Goal: Communication & Community: Answer question/provide support

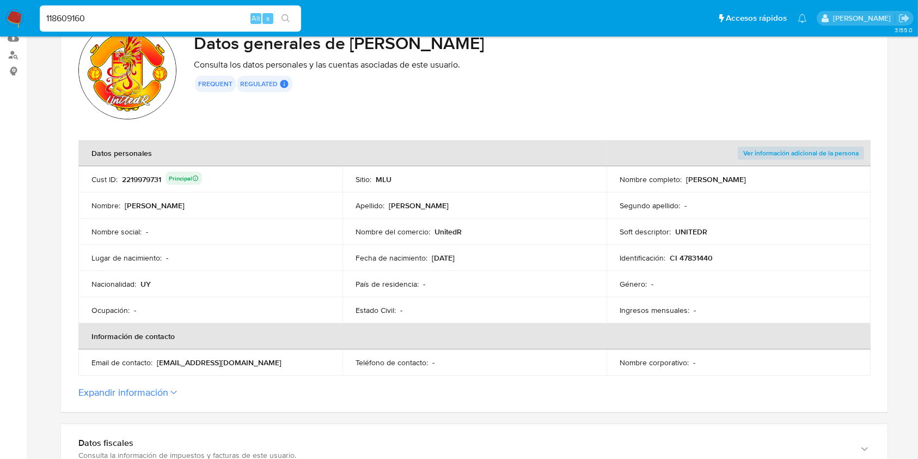
scroll to position [119, 0]
type input "118609160"
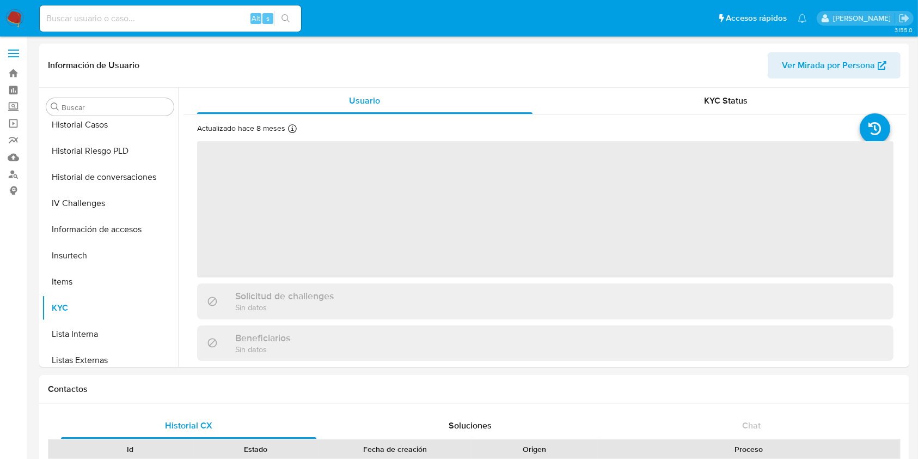
scroll to position [486, 0]
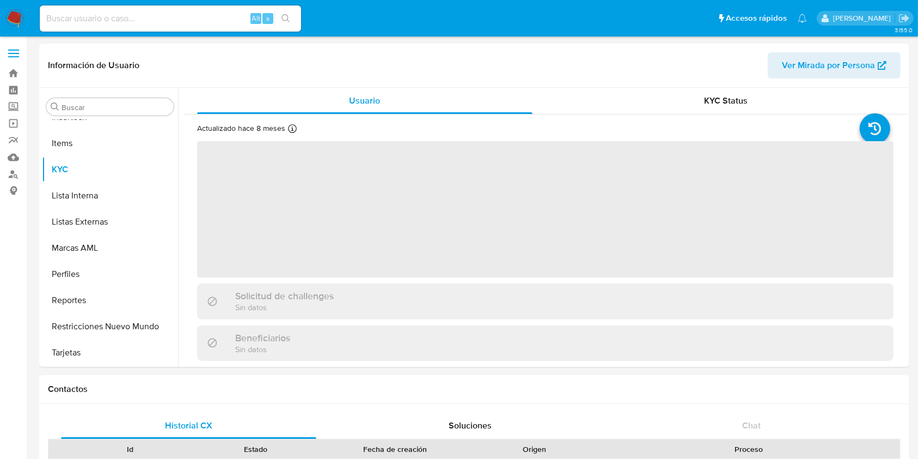
select select "10"
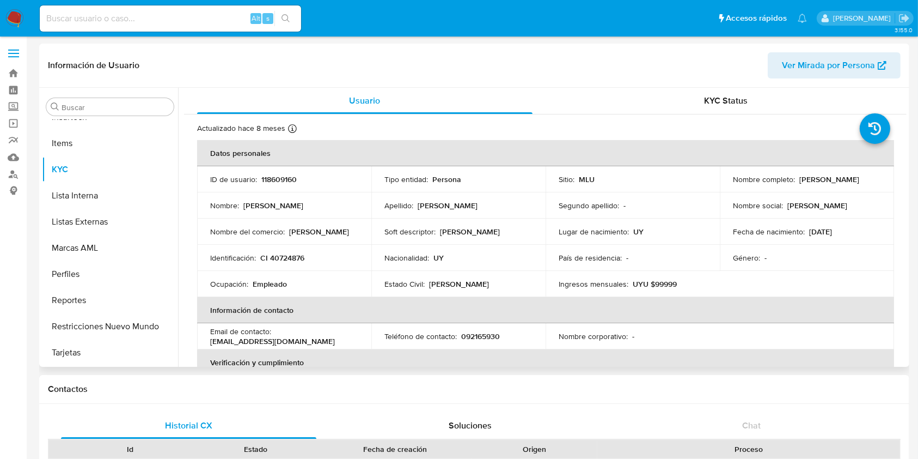
drag, startPoint x: 865, startPoint y: 180, endPoint x: 795, endPoint y: 175, distance: 71.0
click at [795, 175] on div "Nombre completo : Martin Britos Pereyra" at bounding box center [807, 179] width 148 height 10
copy div "Martin Britos Pereyr"
copy p "Martin Britos Pereyr"
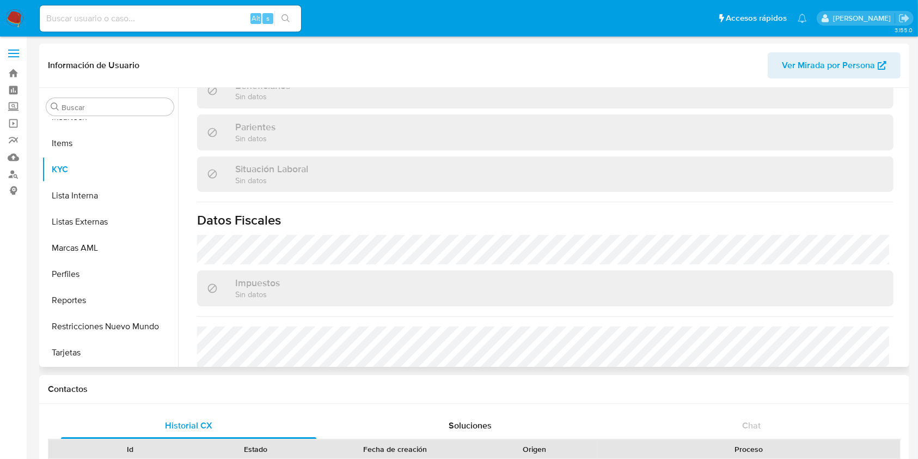
scroll to position [547, 0]
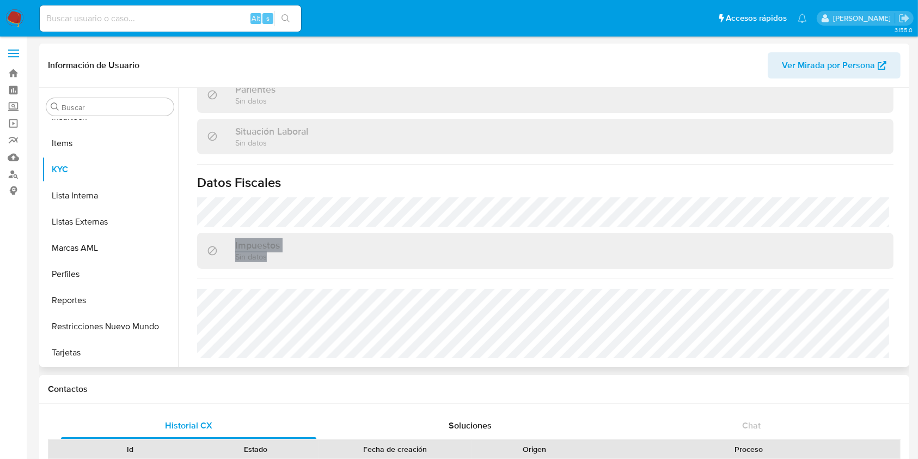
drag, startPoint x: 906, startPoint y: 287, endPoint x: 898, endPoint y: 162, distance: 125.5
click at [898, 162] on div "Usuario KYC Status Actualizado hace 8 meses Creado: 20/01/2022 03:24:34 Actuali…" at bounding box center [542, 227] width 729 height 279
click at [906, 159] on div "Usuario KYC Status Actualizado hace 8 meses Creado: 20/01/2022 03:24:34 Actuali…" at bounding box center [542, 227] width 729 height 279
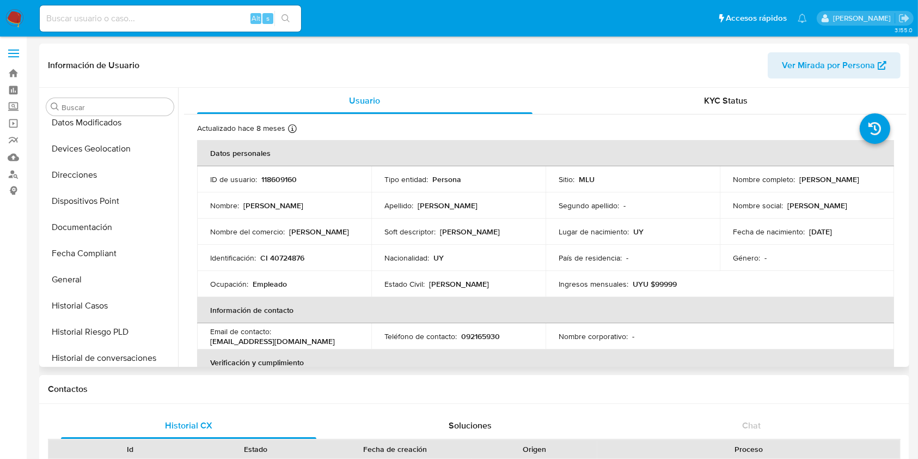
scroll to position [137, 0]
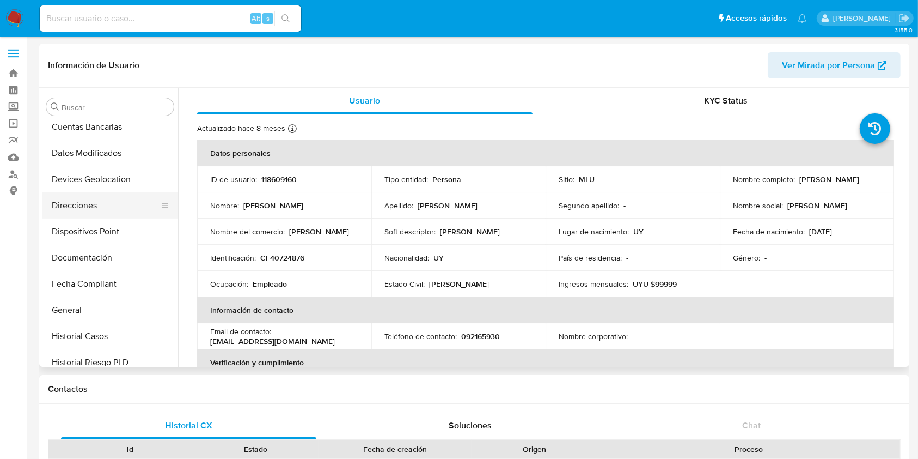
click at [108, 206] on button "Direcciones" at bounding box center [105, 205] width 127 height 26
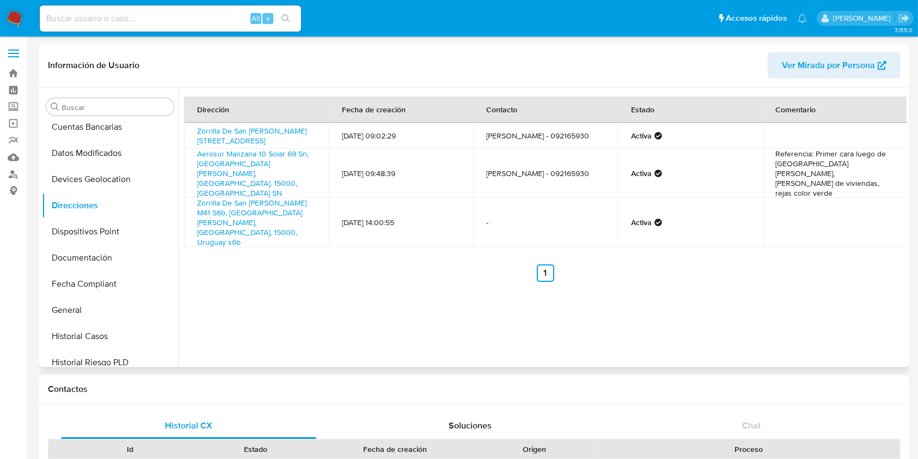
scroll to position [0, 0]
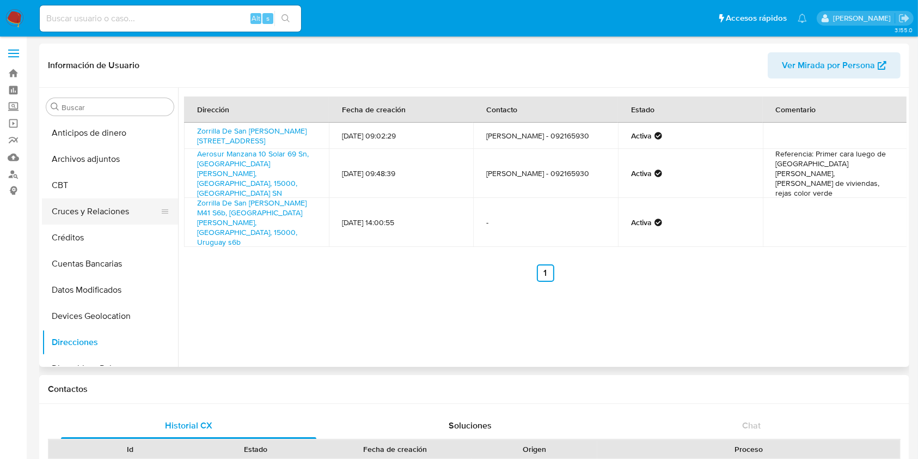
click at [116, 199] on button "Cruces y Relaciones" at bounding box center [105, 211] width 127 height 26
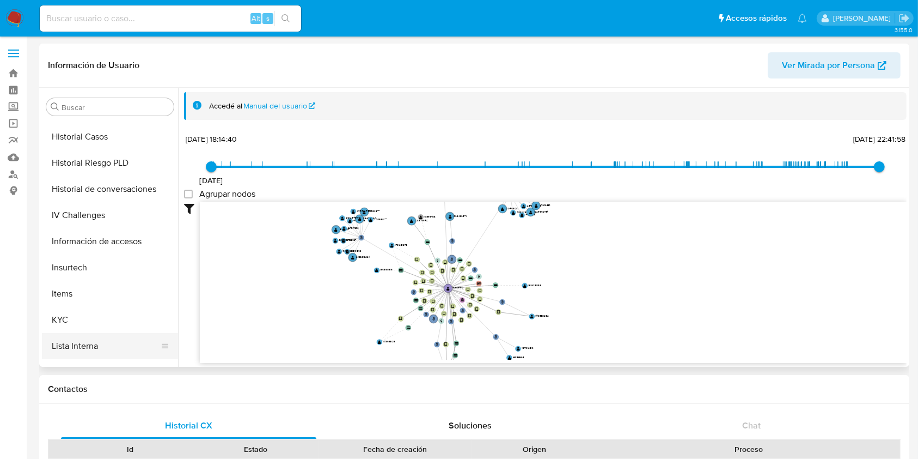
scroll to position [388, 0]
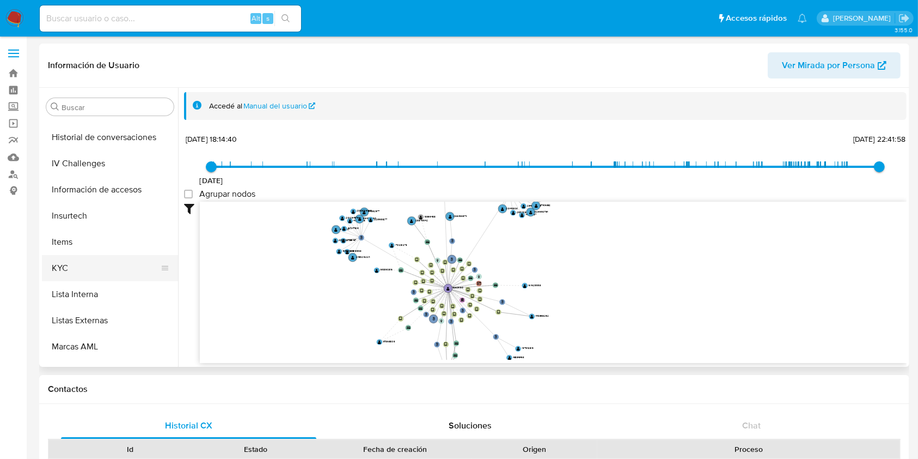
click at [89, 261] on button "KYC" at bounding box center [105, 268] width 127 height 26
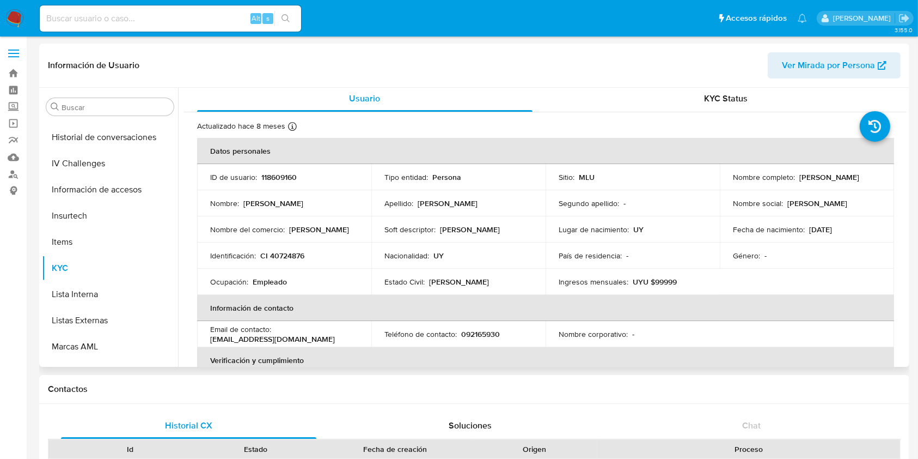
scroll to position [0, 0]
click at [99, 19] on input at bounding box center [170, 18] width 261 height 14
paste input "53130055"
type input "53130055"
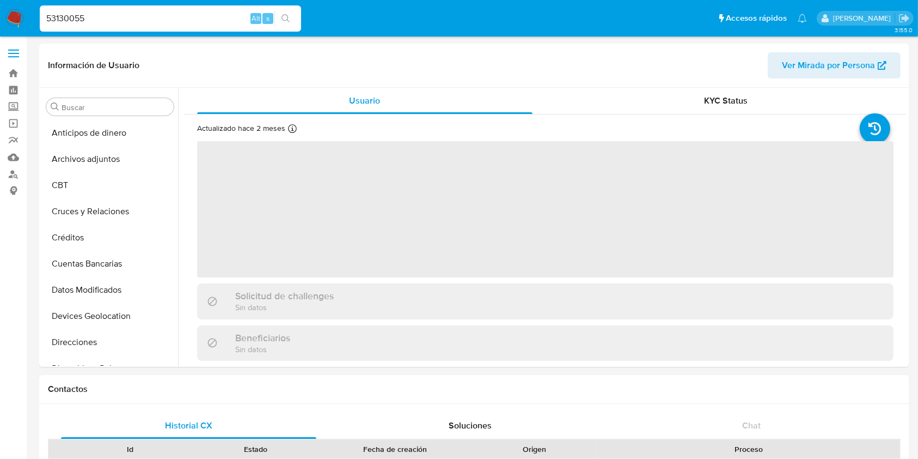
select select "10"
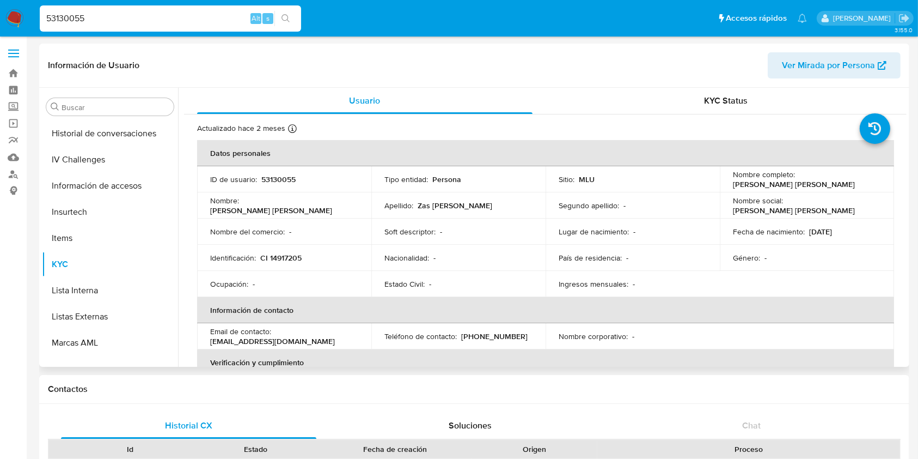
scroll to position [486, 0]
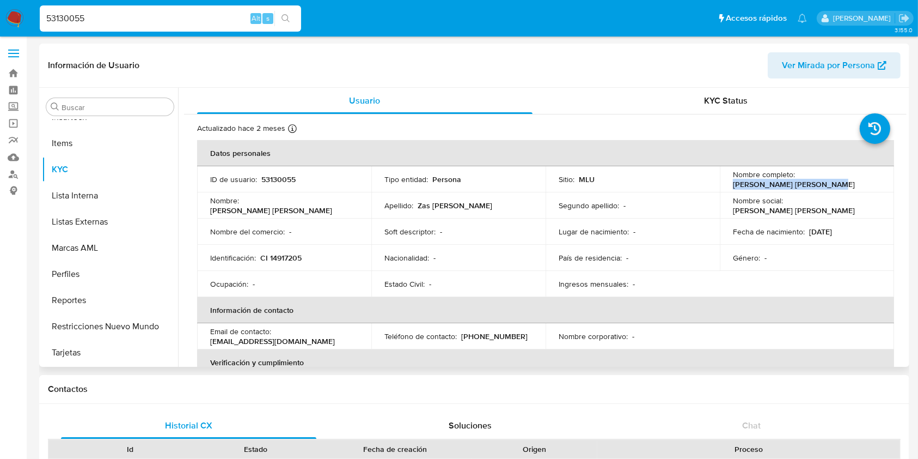
drag, startPoint x: 827, startPoint y: 183, endPoint x: 730, endPoint y: 186, distance: 97.0
click at [733, 186] on div "Nombre completo : Sandra Monica Zas Silvera" at bounding box center [807, 179] width 148 height 20
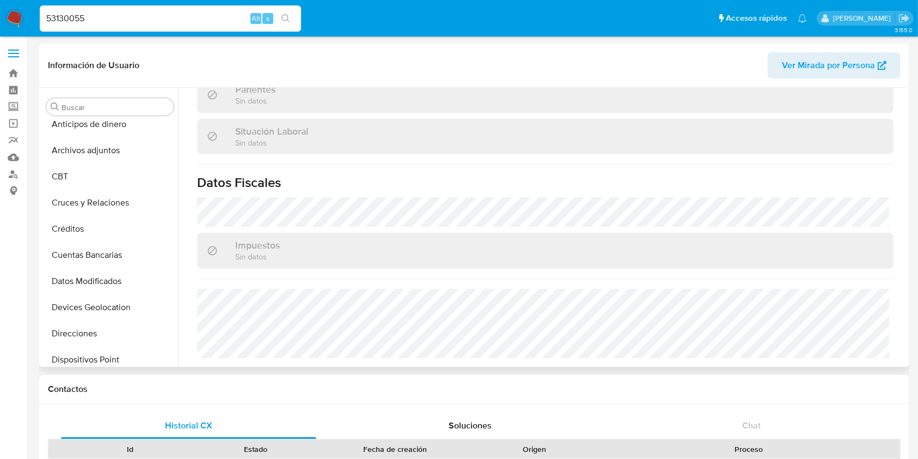
scroll to position [0, 0]
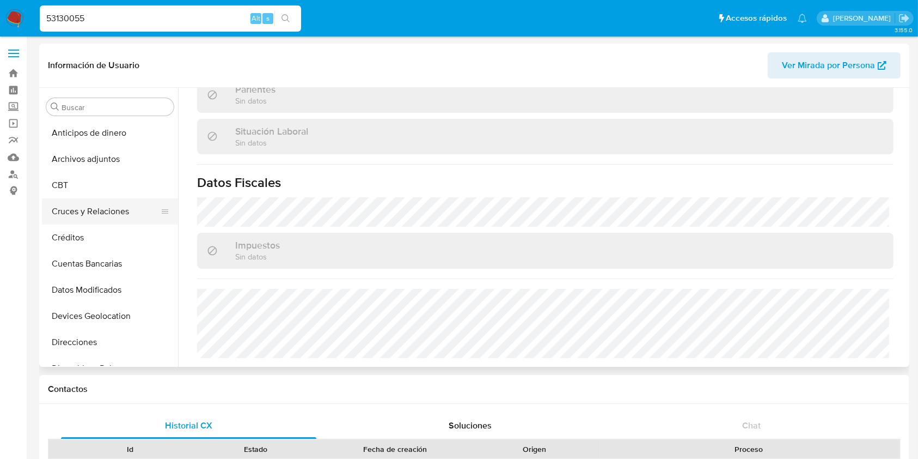
click at [114, 211] on button "Cruces y Relaciones" at bounding box center [105, 211] width 127 height 26
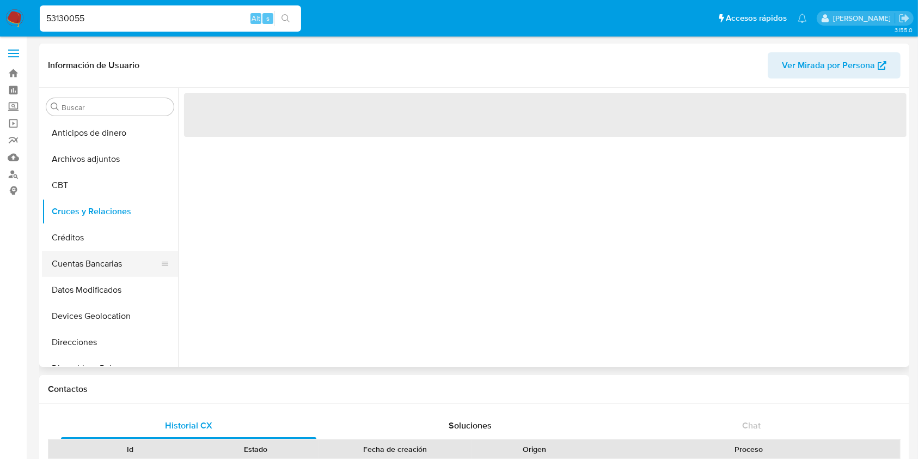
click at [114, 267] on button "Cuentas Bancarias" at bounding box center [105, 264] width 127 height 26
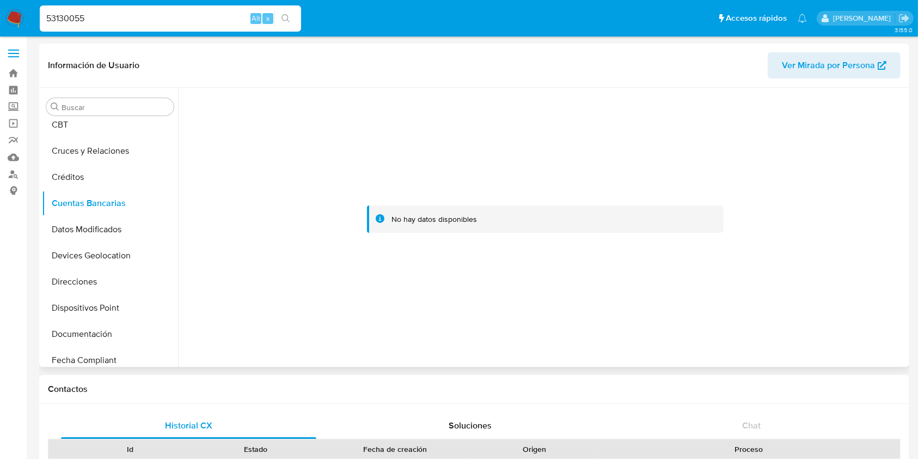
scroll to position [53, 0]
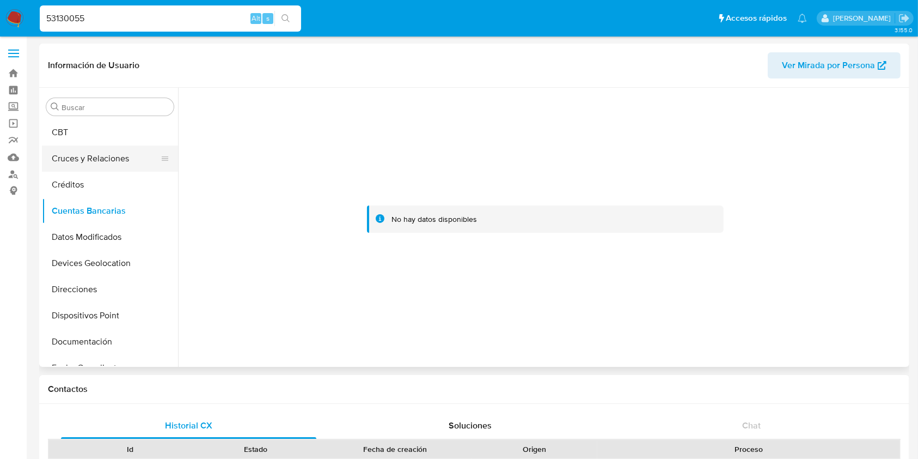
click at [119, 160] on button "Cruces y Relaciones" at bounding box center [105, 158] width 127 height 26
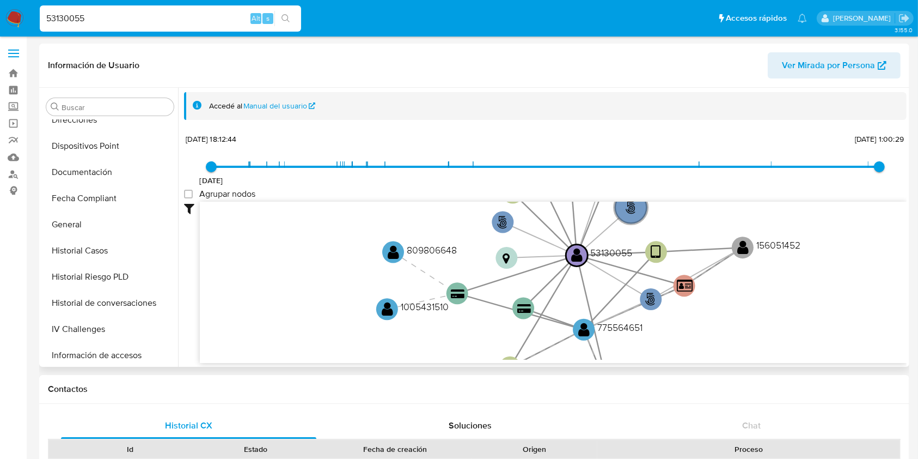
scroll to position [219, 0]
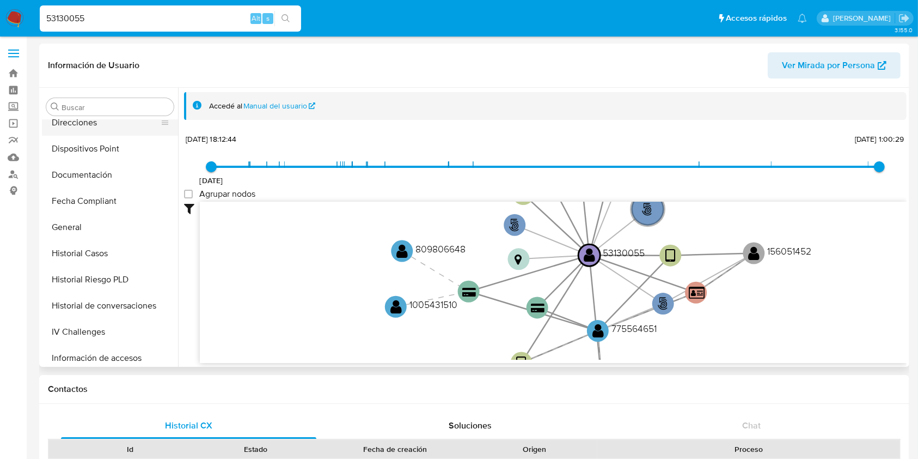
click at [113, 125] on button "Direcciones" at bounding box center [105, 122] width 127 height 26
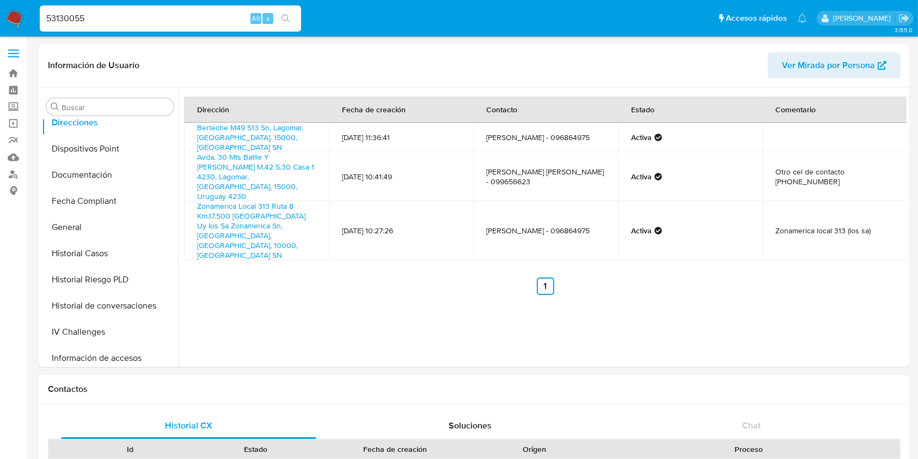
drag, startPoint x: 192, startPoint y: 15, endPoint x: 0, endPoint y: 23, distance: 192.4
click at [0, 23] on nav "Pausado Ver notificaciones 53130055 Alt s Accesos rápidos Presiona las siguient…" at bounding box center [459, 18] width 918 height 36
paste input "1591956444"
type input "1591956444"
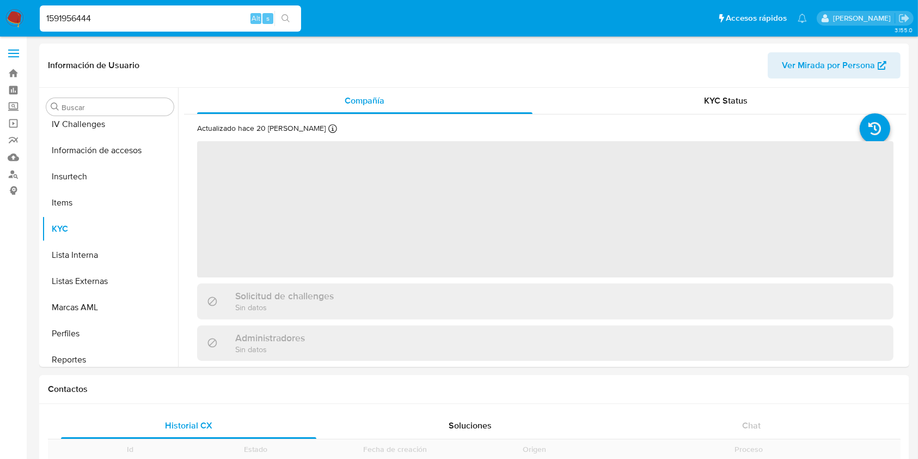
scroll to position [486, 0]
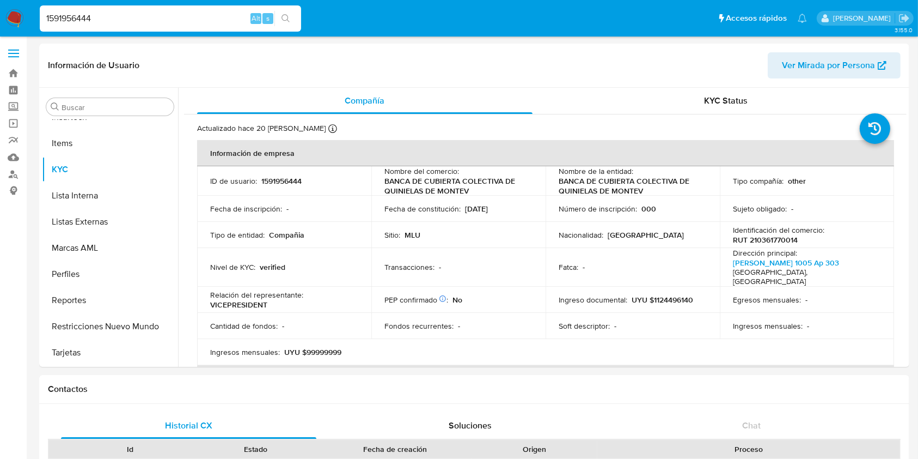
select select "10"
drag, startPoint x: 475, startPoint y: 188, endPoint x: 381, endPoint y: 184, distance: 94.3
click at [381, 184] on td "Nombre del comercio : BANCA DE CUBIERTA COLECTIVA DE QUINIELAS DE MONTEV" at bounding box center [458, 180] width 174 height 29
copy p "BANCA DE CUBIERTA COLECTIVA DE QUINIELAS DE MONTEV"
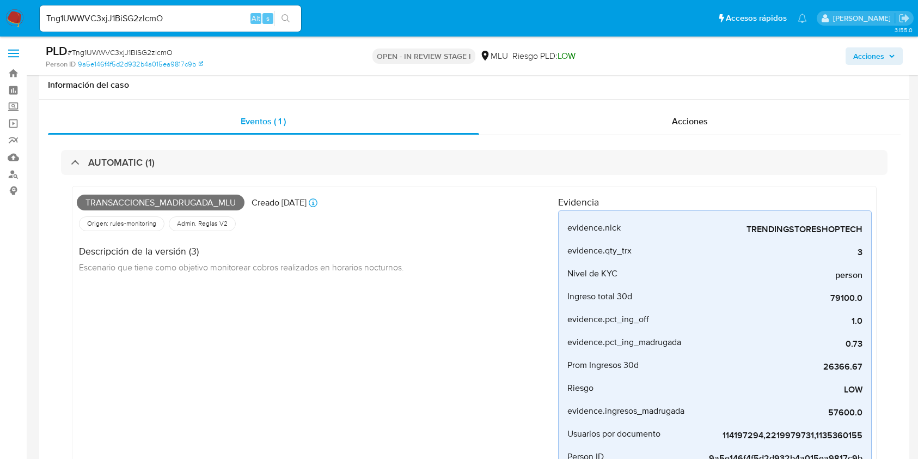
select select "10"
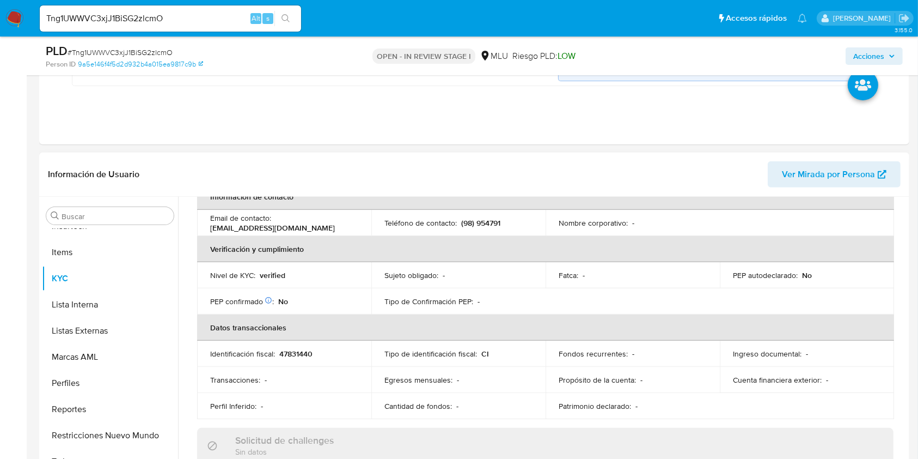
scroll to position [558, 0]
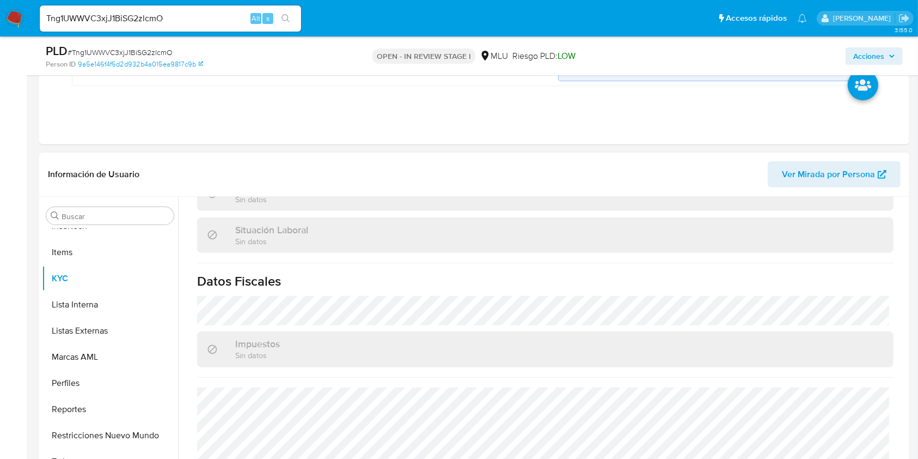
drag, startPoint x: 173, startPoint y: 404, endPoint x: 188, endPoint y: 313, distance: 92.2
click at [188, 313] on div "Buscar Anticipos de dinero Archivos adjuntos CBT Cruces y Relaciones Créditos C…" at bounding box center [474, 336] width 865 height 279
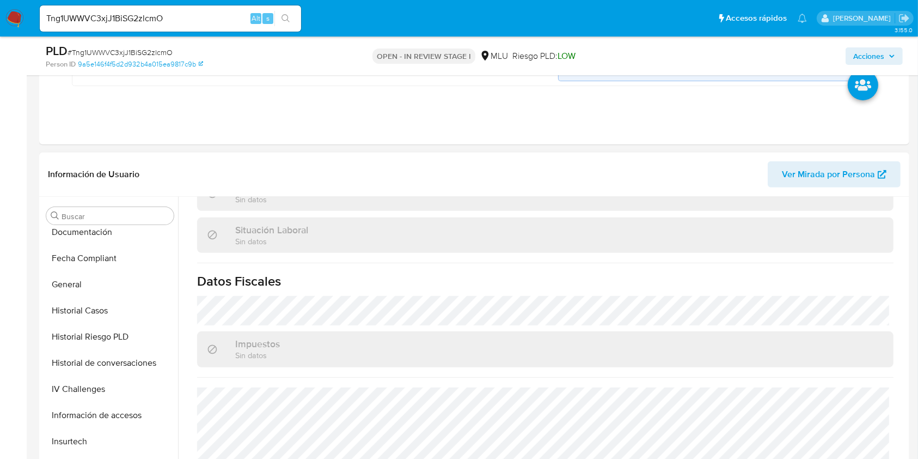
scroll to position [57, 0]
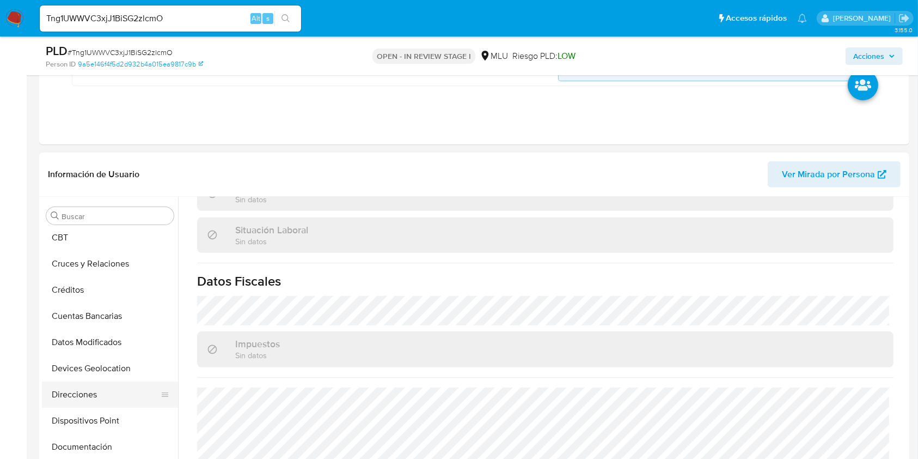
click at [91, 395] on button "Direcciones" at bounding box center [105, 394] width 127 height 26
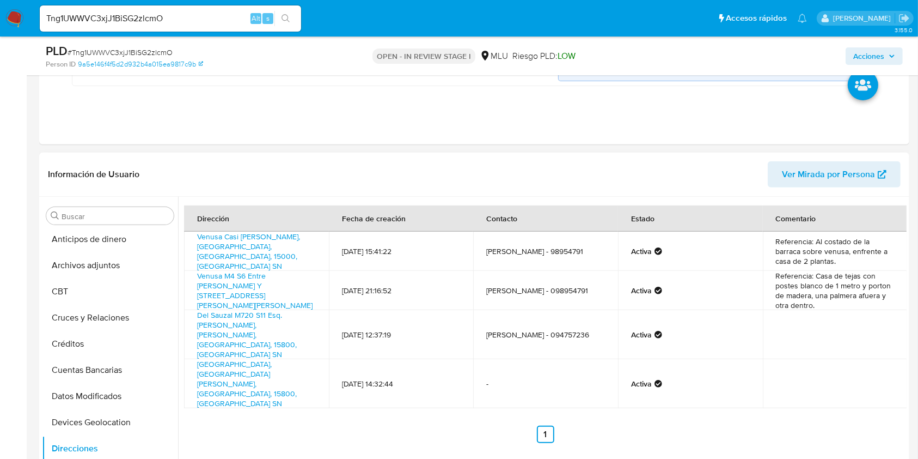
scroll to position [0, 0]
click at [118, 316] on button "Cruces y Relaciones" at bounding box center [105, 320] width 127 height 26
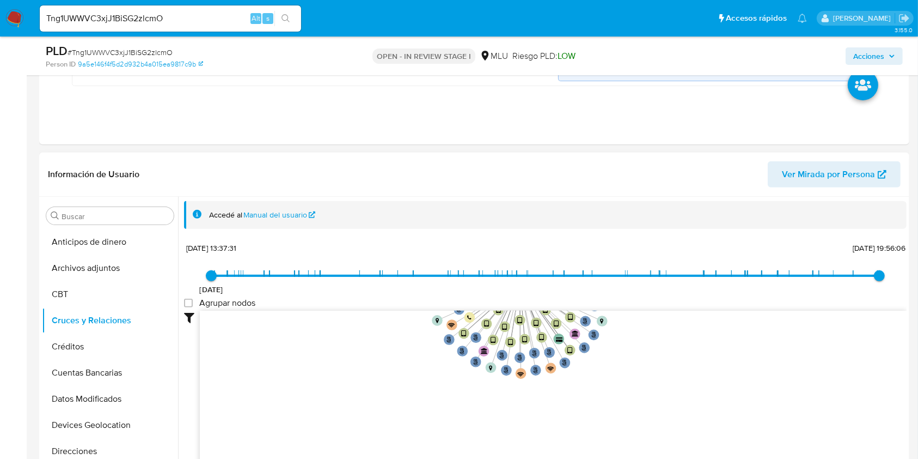
drag, startPoint x: 732, startPoint y: 406, endPoint x: 689, endPoint y: 304, distance: 110.6
click at [689, 304] on div "14/6/2021 14/6/2021, 13:37:31 26/7/2025, 19:56:06 Agrupar nodos Filtros Confian…" at bounding box center [545, 355] width 723 height 231
click at [196, 19] on input "Tng1UWWVC3xjJ1BiSG2zlcmO" at bounding box center [170, 18] width 261 height 14
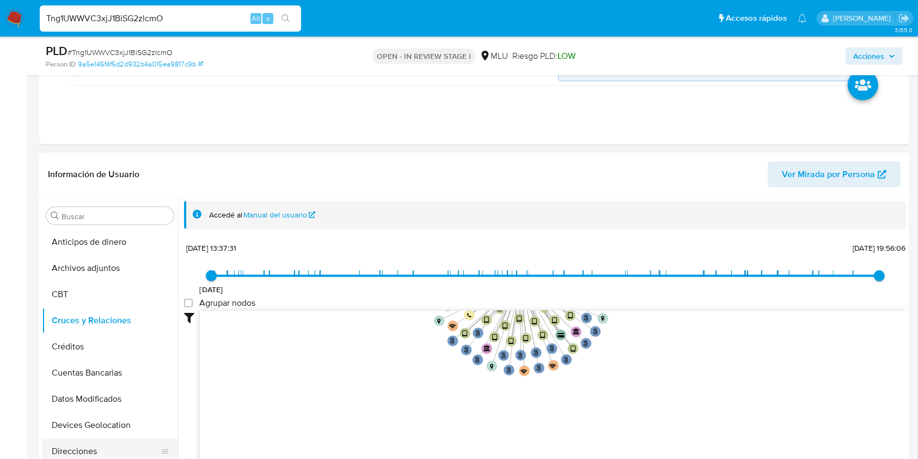
click at [101, 439] on button "Direcciones" at bounding box center [105, 451] width 127 height 26
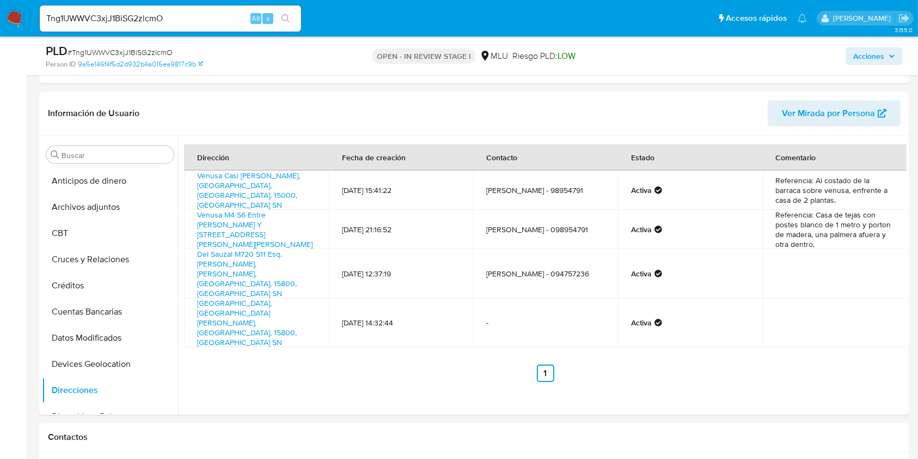
scroll to position [451, 0]
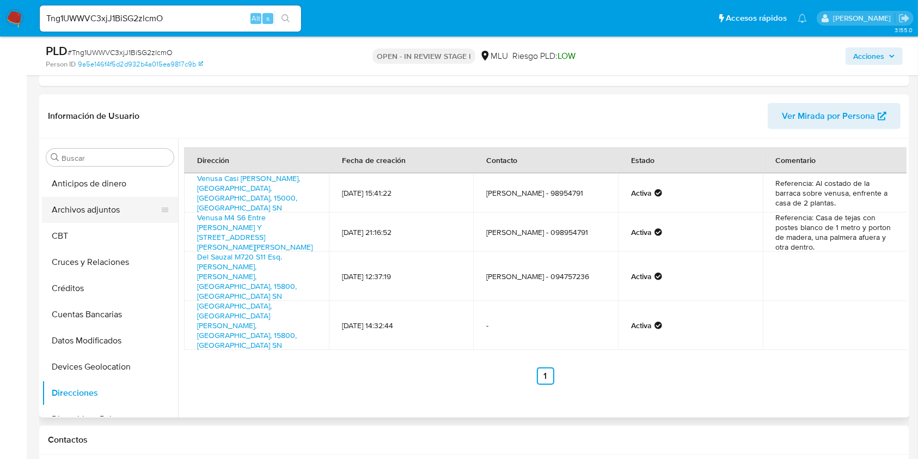
click at [142, 213] on button "Archivos adjuntos" at bounding box center [105, 210] width 127 height 26
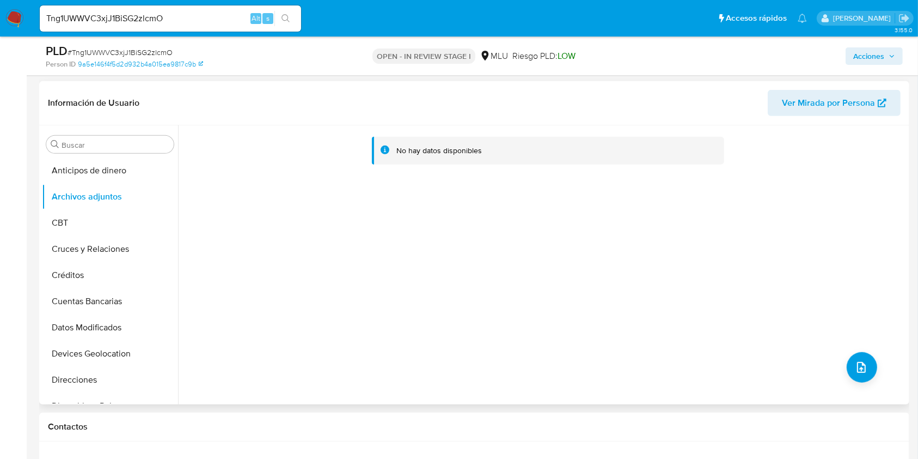
click at [883, 101] on icon "button" at bounding box center [882, 103] width 9 height 9
click at [122, 373] on button "Direcciones" at bounding box center [105, 380] width 127 height 26
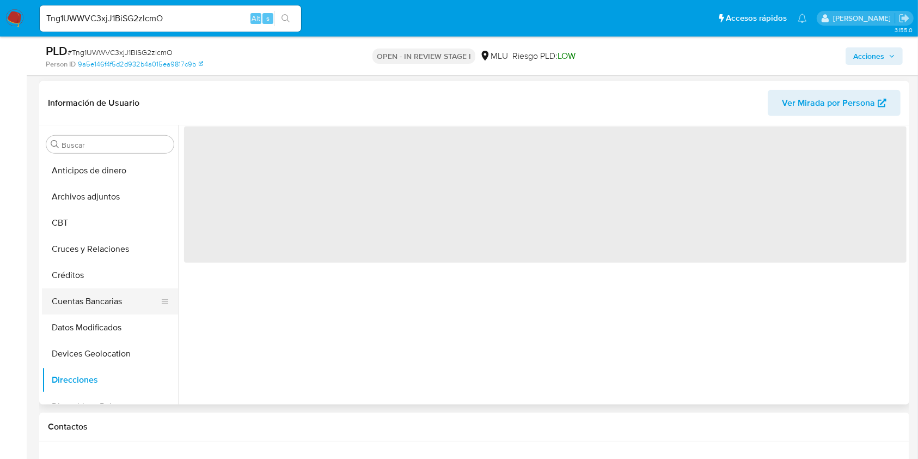
click at [111, 294] on button "Cuentas Bancarias" at bounding box center [105, 301] width 127 height 26
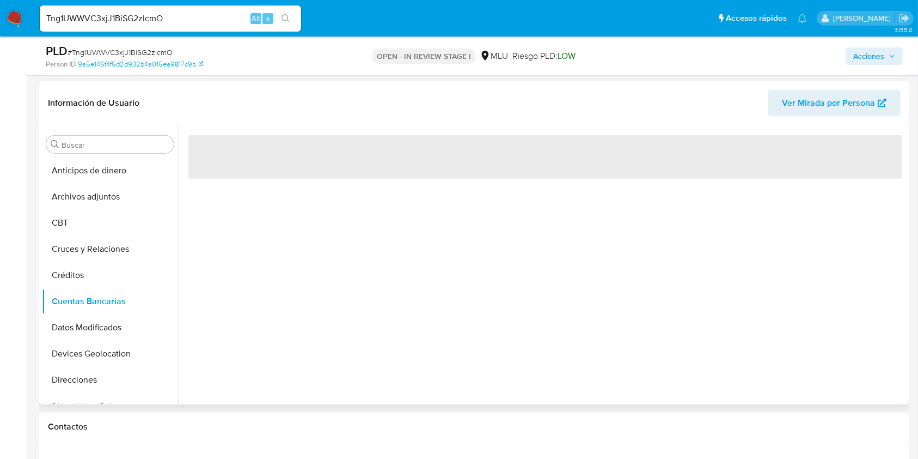
click at [266, 279] on div "‌" at bounding box center [542, 264] width 729 height 279
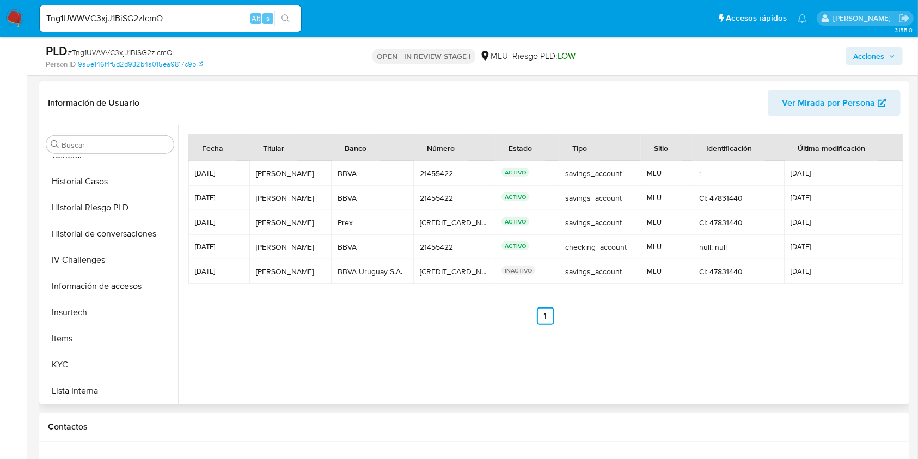
scroll to position [331, 0]
click at [91, 357] on button "KYC" at bounding box center [105, 362] width 127 height 26
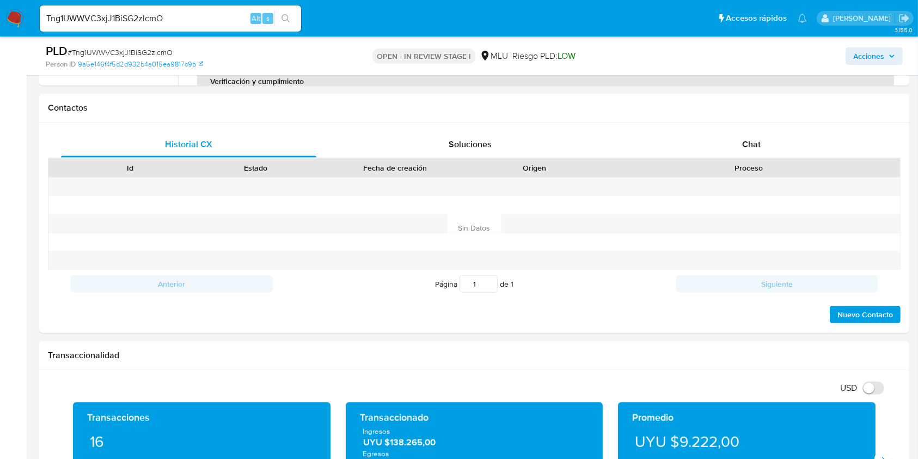
scroll to position [766, 0]
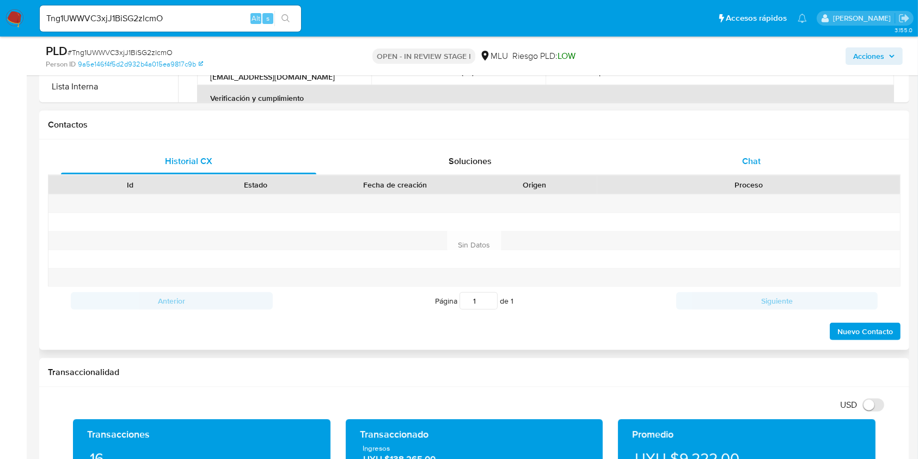
click at [768, 165] on div "Chat" at bounding box center [751, 161] width 255 height 26
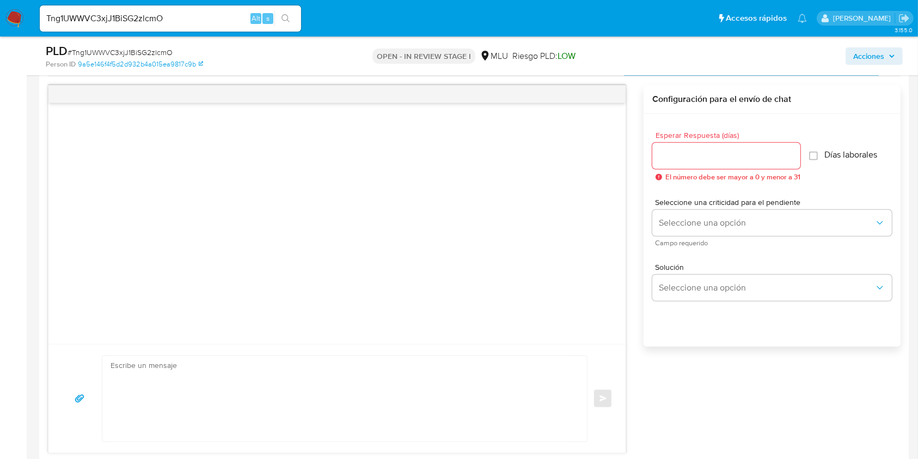
scroll to position [932, 0]
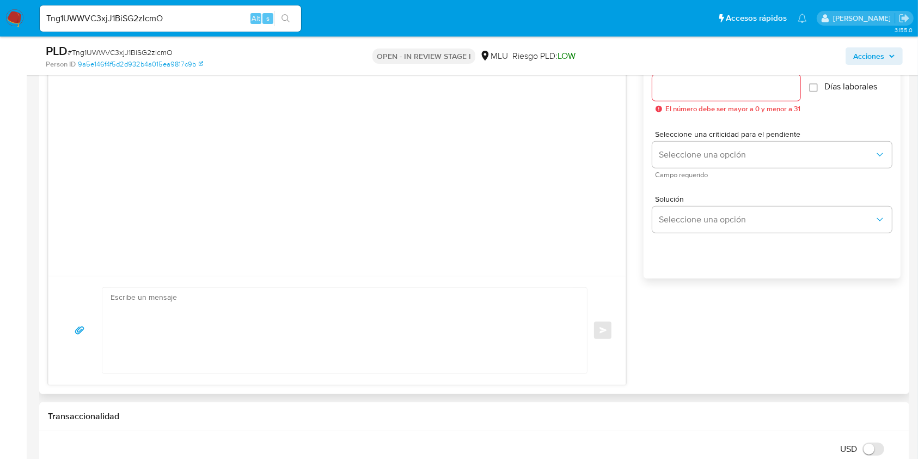
click at [736, 95] on div at bounding box center [726, 88] width 148 height 26
click at [726, 89] on input "Esperar Respuesta (días)" at bounding box center [726, 88] width 148 height 14
type input "3"
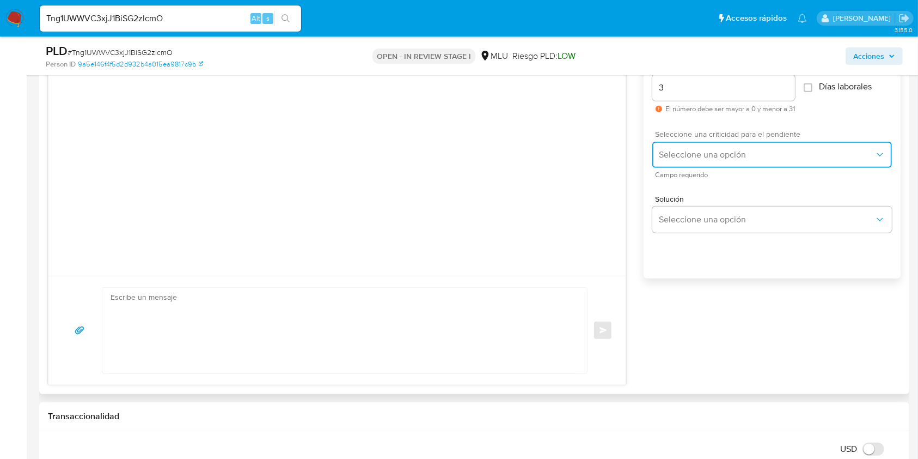
click at [717, 143] on button "Seleccione una opción" at bounding box center [772, 155] width 240 height 26
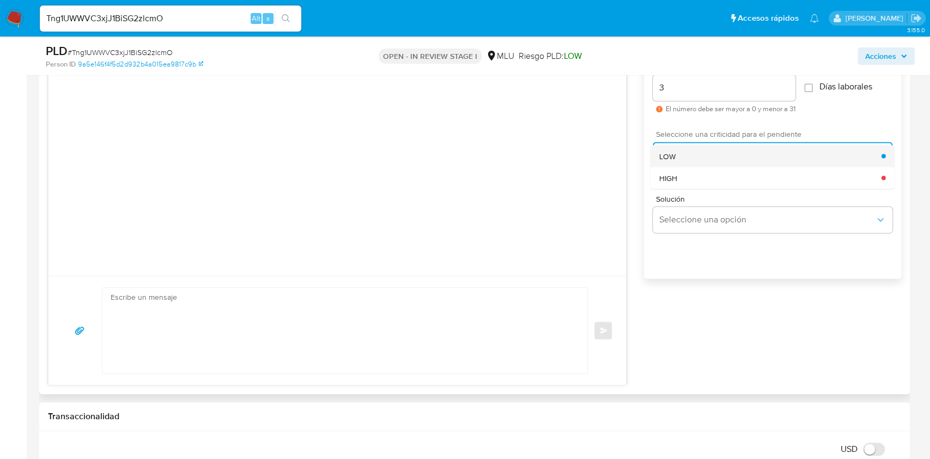
click at [699, 155] on div "LOW" at bounding box center [770, 156] width 222 height 22
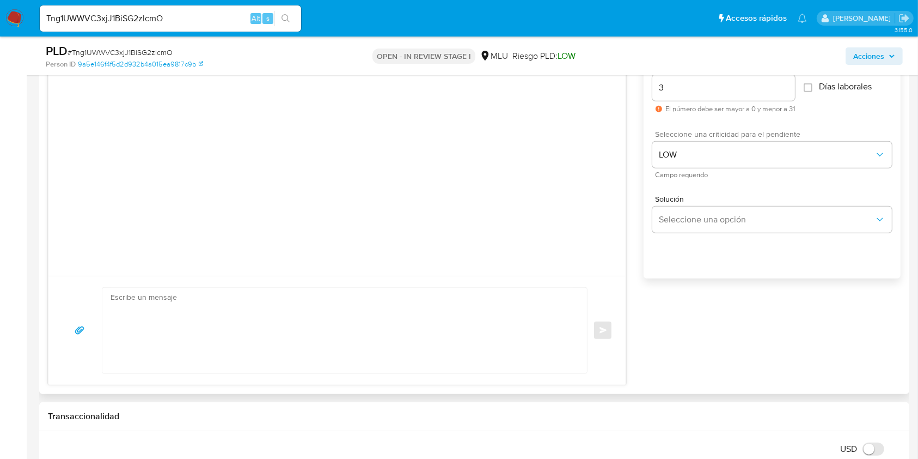
click at [257, 299] on textarea at bounding box center [342, 331] width 463 height 86
paste textarea "Buenos días Maximiliano, Te contactamos ya que necesitamos verificar algunos da…"
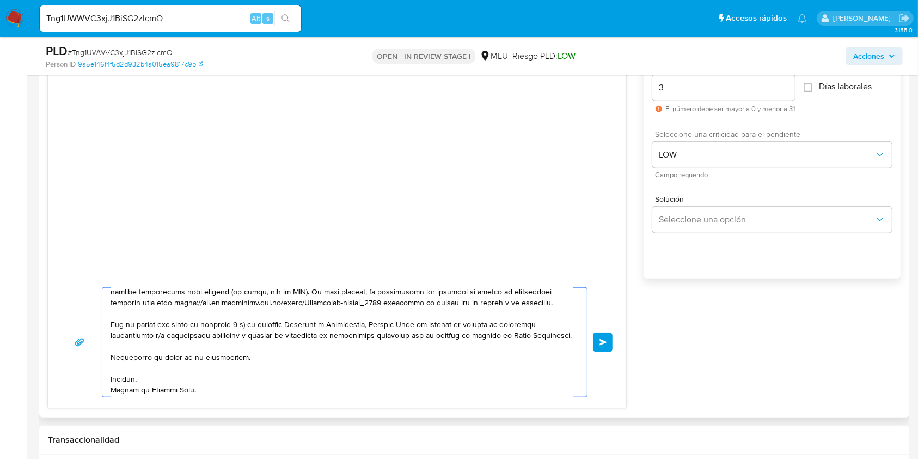
scroll to position [222, 0]
type textarea "Buenos días Maximiliano, Te contactamos ya que necesitamos verificar algunos da…"
click at [605, 345] on button "Enviar" at bounding box center [603, 342] width 20 height 20
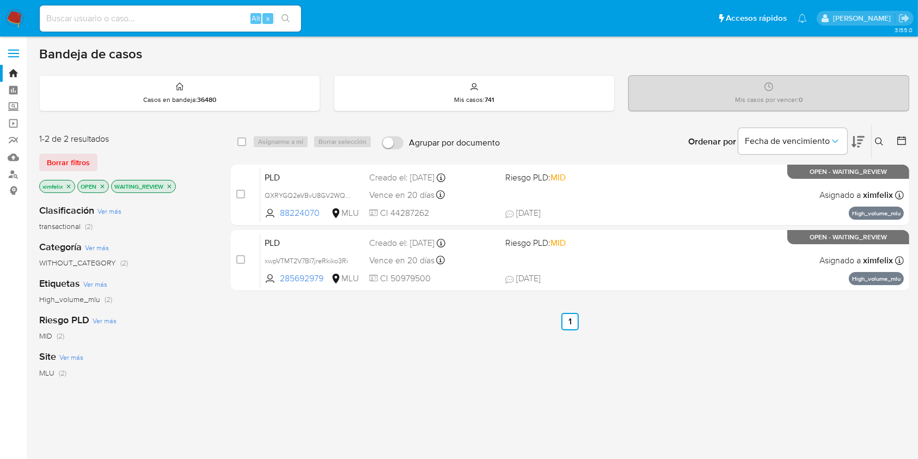
click at [115, 24] on input at bounding box center [170, 18] width 261 height 14
paste input "V1LuJvGUSXZEqw3XLxgPsAT5"
type input "V1LuJvGUSXZEqw3XLxgPsAT5"
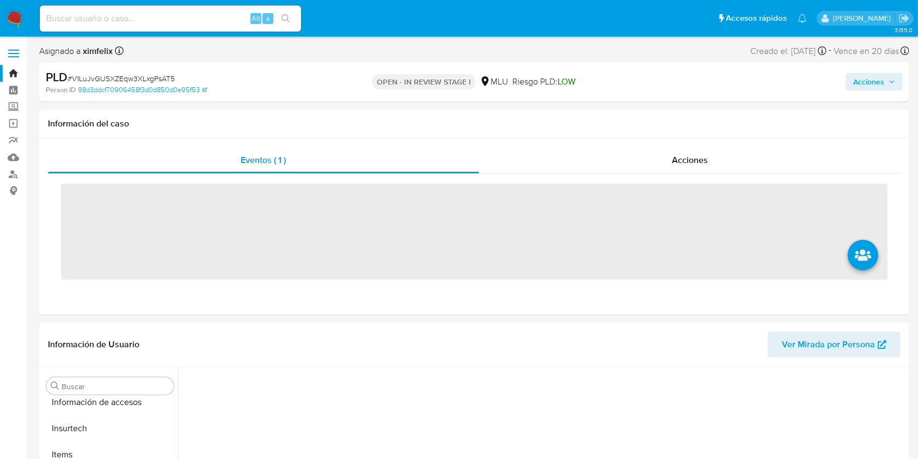
scroll to position [486, 0]
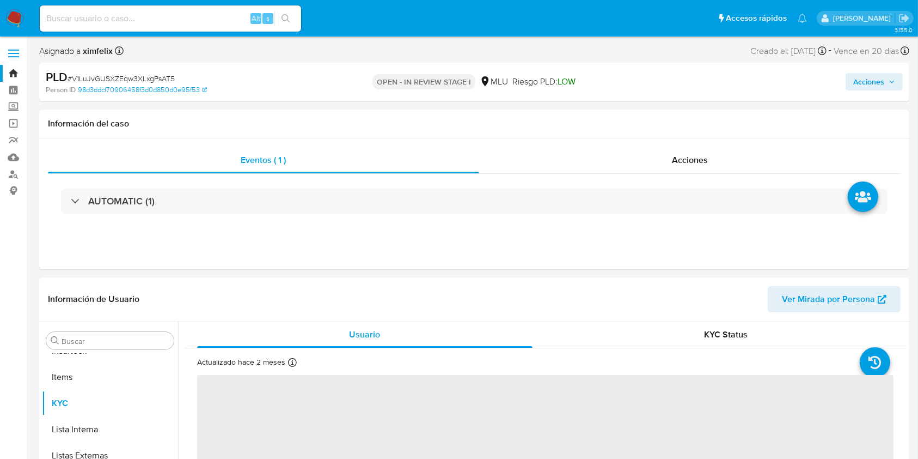
select select "10"
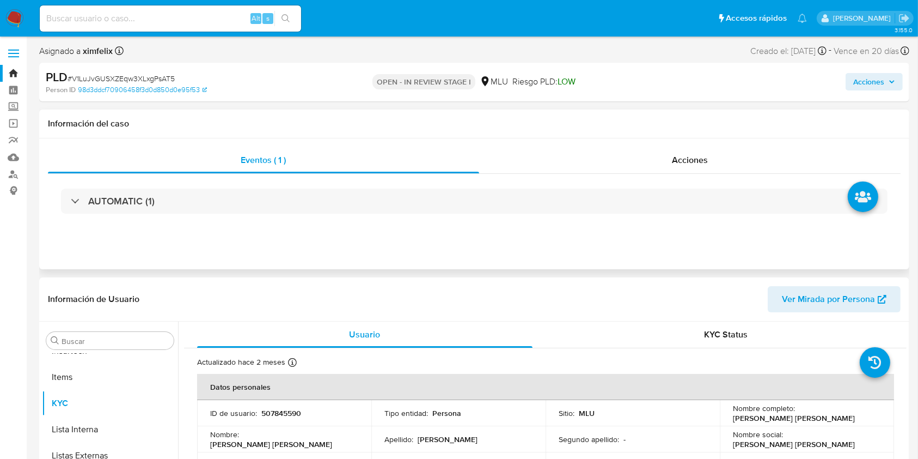
click at [698, 176] on div "AUTOMATIC (1)" at bounding box center [474, 201] width 853 height 54
click at [714, 154] on div "Acciones" at bounding box center [690, 160] width 422 height 26
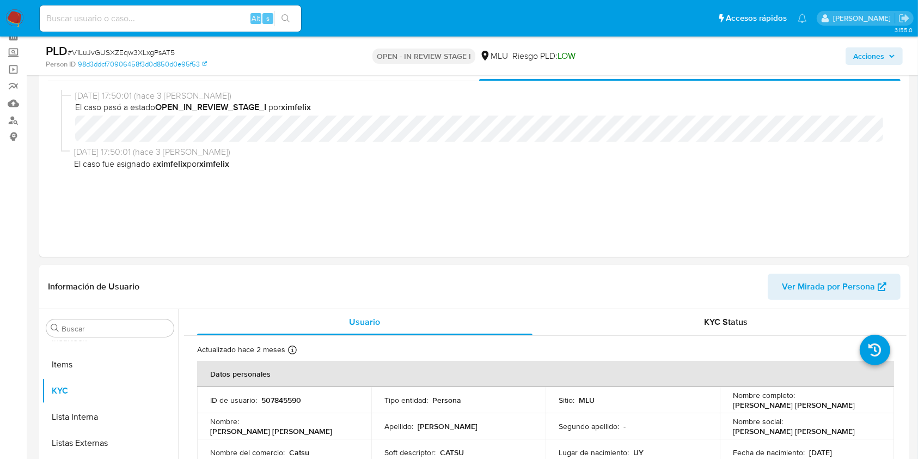
scroll to position [0, 0]
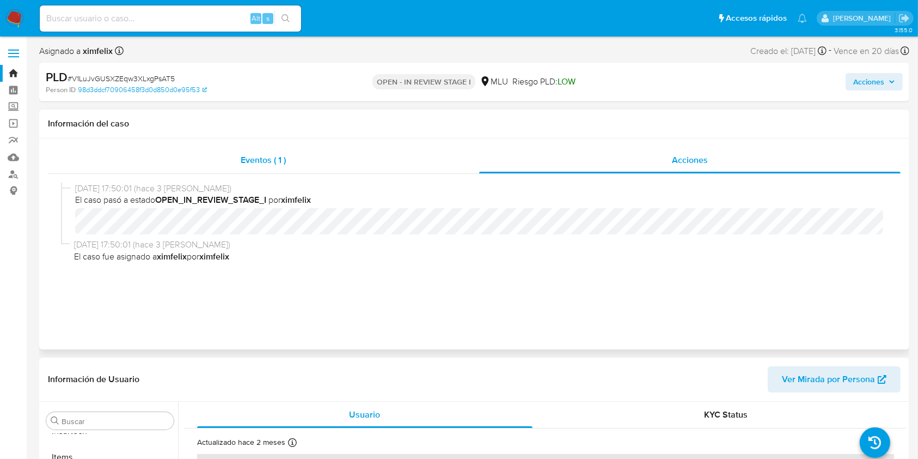
click at [270, 160] on span "Eventos ( 1 )" at bounding box center [263, 160] width 45 height 13
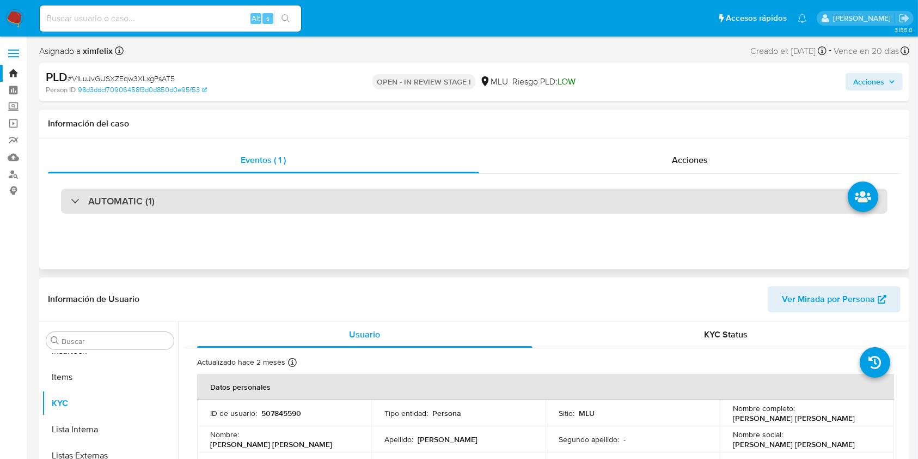
click at [474, 200] on div "AUTOMATIC (1)" at bounding box center [474, 200] width 827 height 25
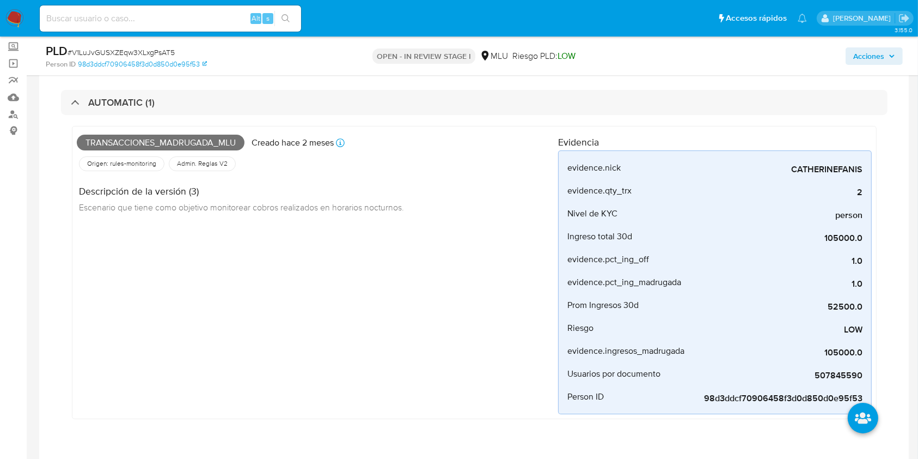
scroll to position [81, 0]
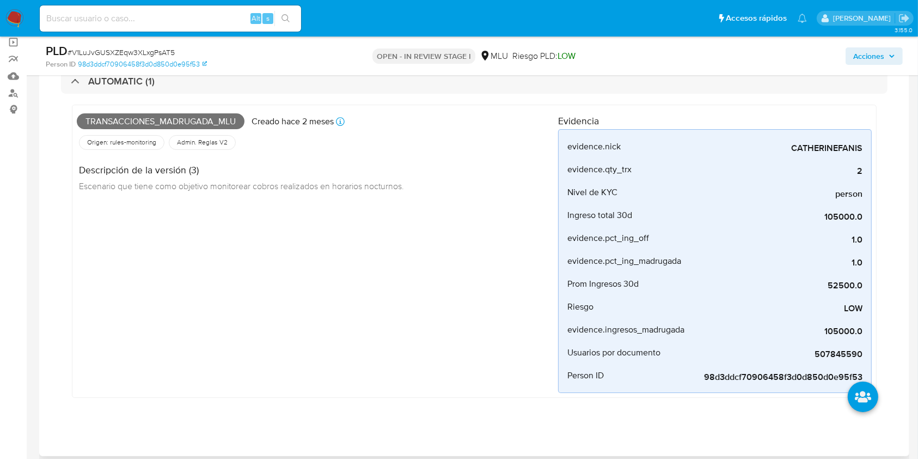
click at [182, 126] on span "Transacciones_madrugada_mlu" at bounding box center [161, 121] width 168 height 16
copy span "Transacciones_madrugada_mlu"
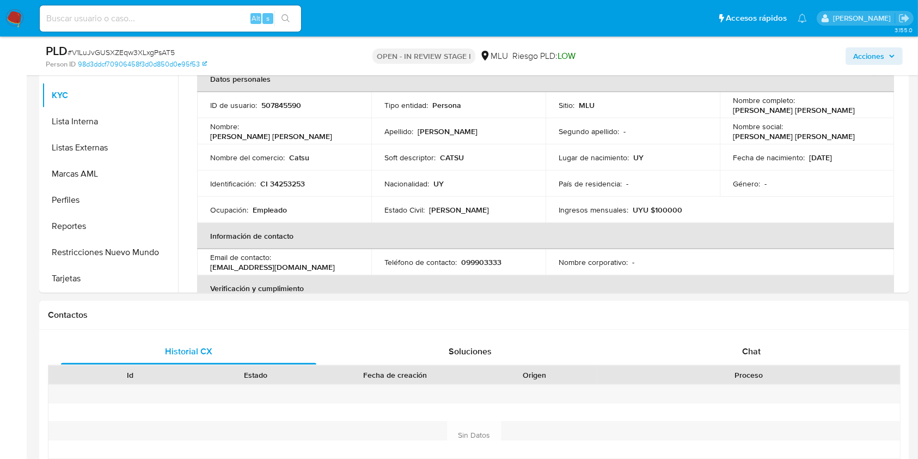
scroll to position [568, 0]
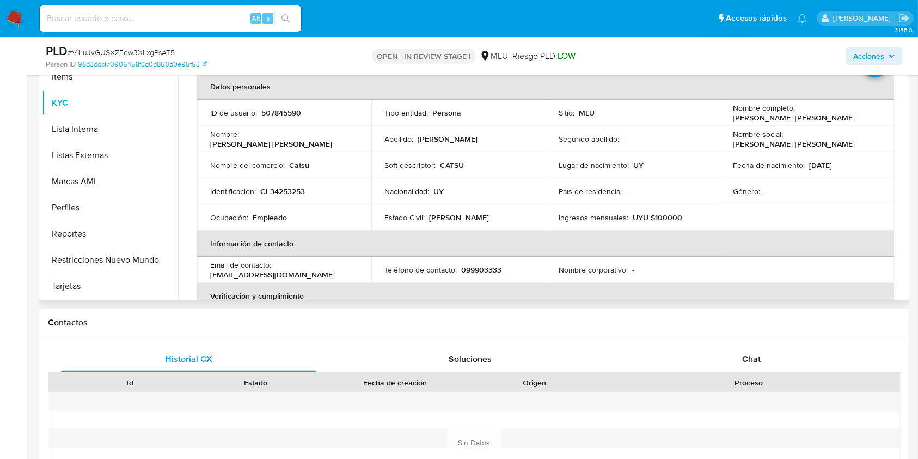
drag, startPoint x: 842, startPoint y: 115, endPoint x: 728, endPoint y: 114, distance: 114.4
click at [728, 114] on td "Nombre completo : Catherine Bettina Fanis da Silva" at bounding box center [807, 113] width 174 height 26
copy p "Catherine Bettina Fanis da Silva"
click at [285, 190] on p "CI 34253253" at bounding box center [282, 191] width 45 height 10
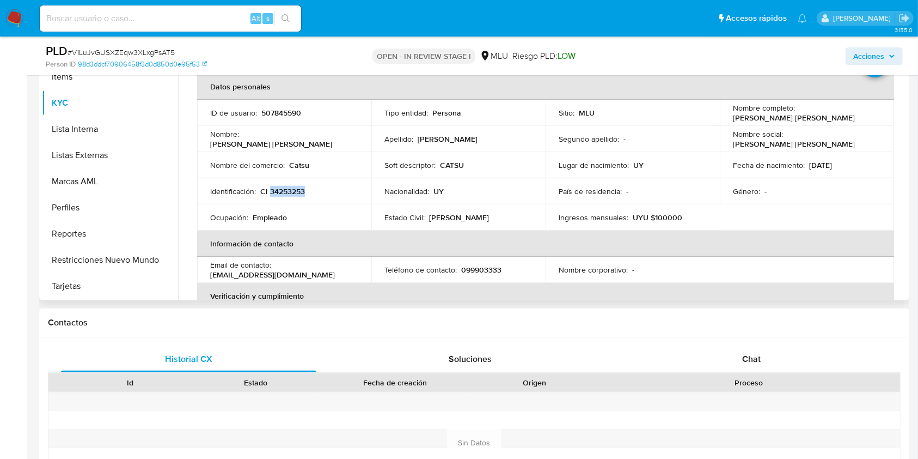
copy p "34253253"
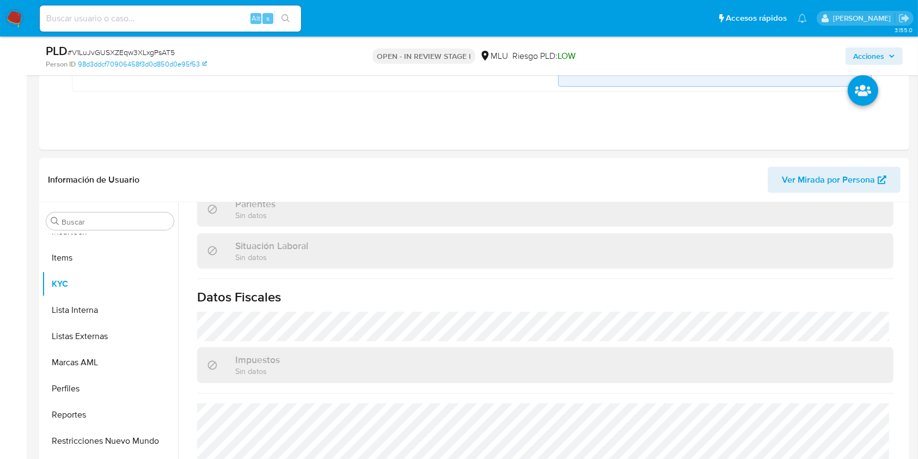
scroll to position [358, 0]
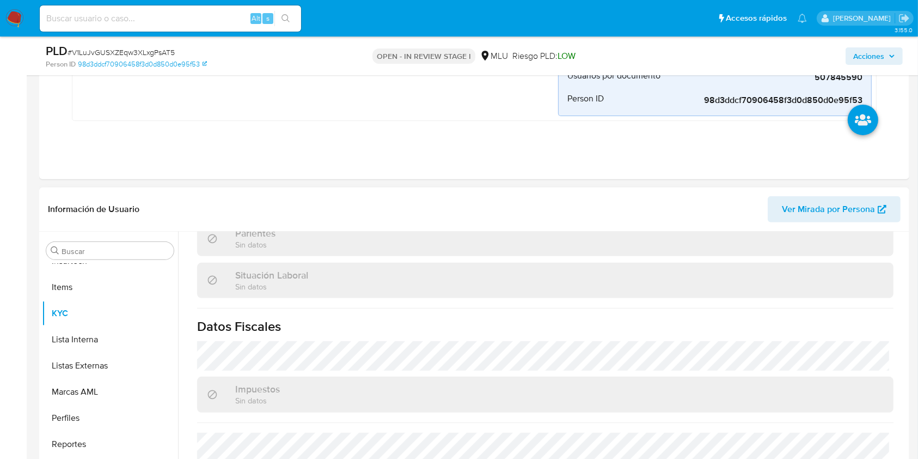
click at [826, 202] on span "Ver Mirada por Persona" at bounding box center [828, 209] width 93 height 26
click at [842, 205] on span "Ver Mirada por Persona" at bounding box center [828, 209] width 93 height 26
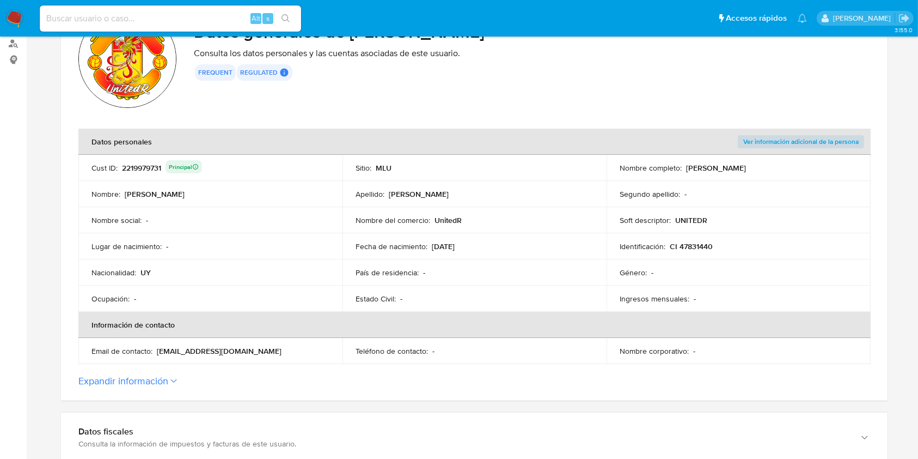
scroll to position [161, 0]
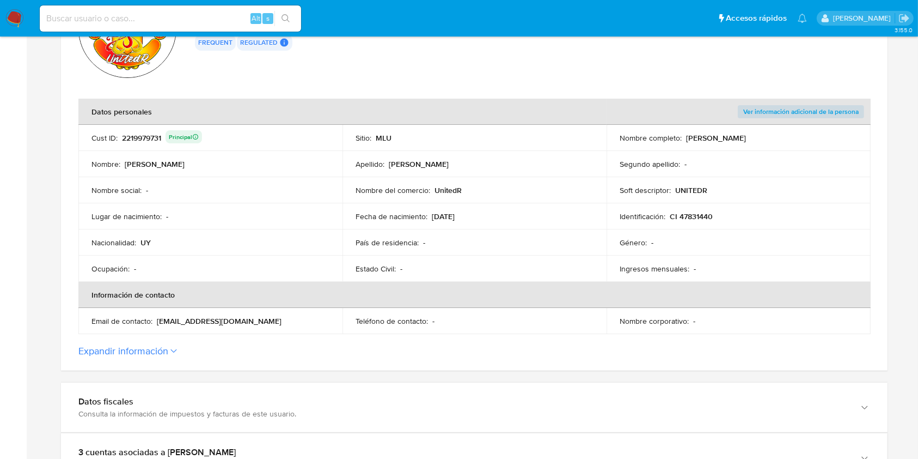
drag, startPoint x: 156, startPoint y: 321, endPoint x: 223, endPoint y: 331, distance: 67.2
click at [223, 331] on td "Email de contacto : unitedr2023@gmail.com" at bounding box center [210, 321] width 264 height 26
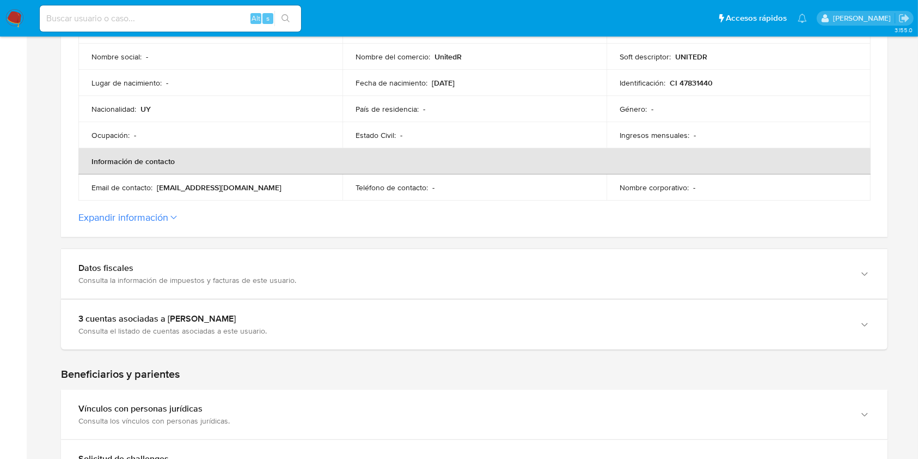
scroll to position [304, 0]
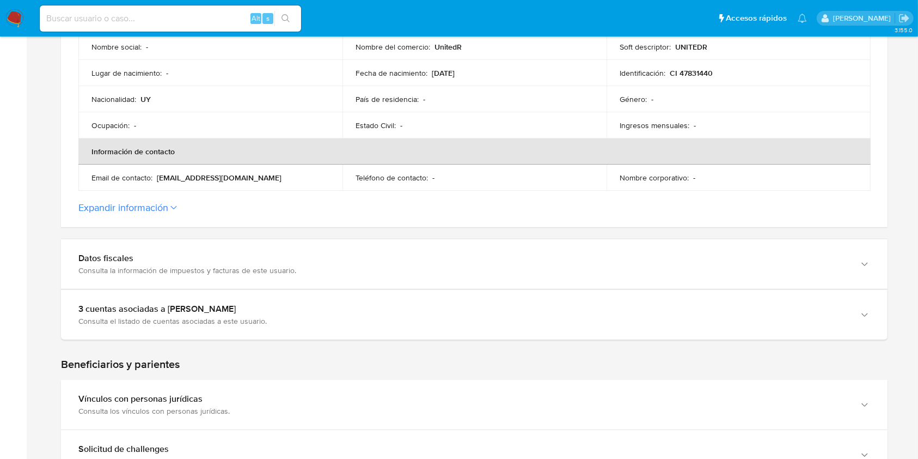
click at [768, 207] on label "Expandir información" at bounding box center [474, 208] width 792 height 12
click at [168, 207] on button "Expandir información" at bounding box center [123, 208] width 90 height 12
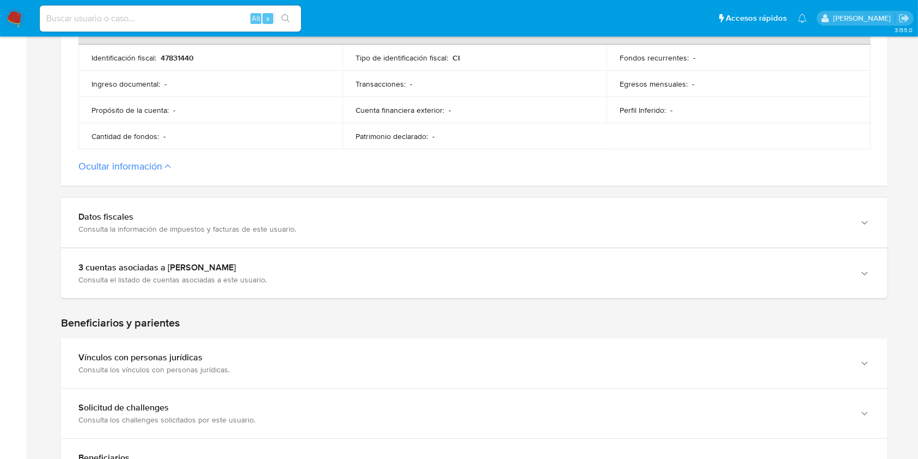
scroll to position [547, 0]
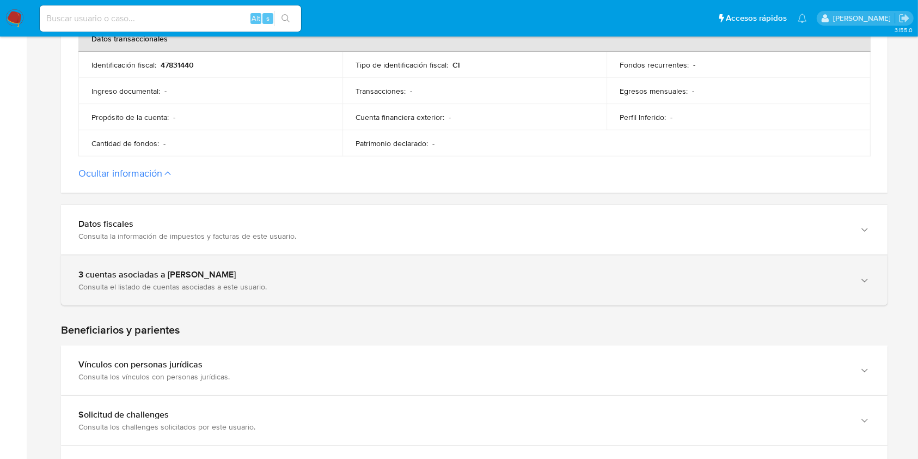
click at [667, 280] on div "3 cuentas asociadas a Maximiliano Morales Morales Consulta el listado de cuenta…" at bounding box center [463, 280] width 770 height 22
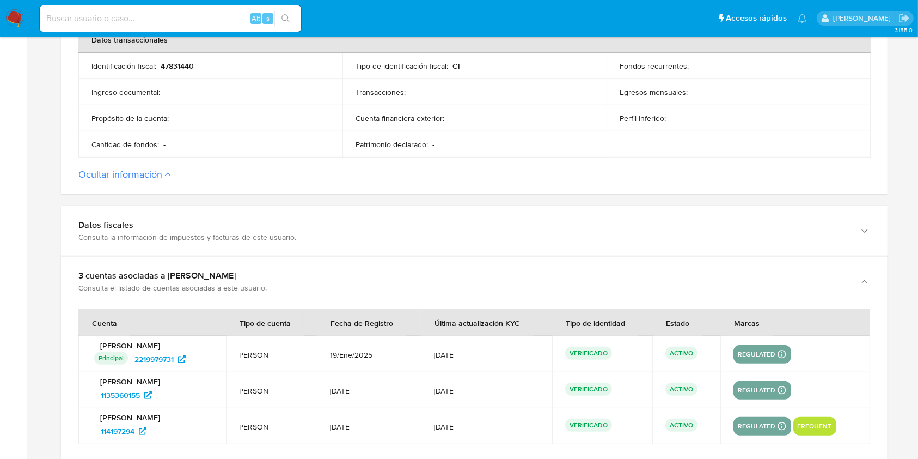
scroll to position [532, 0]
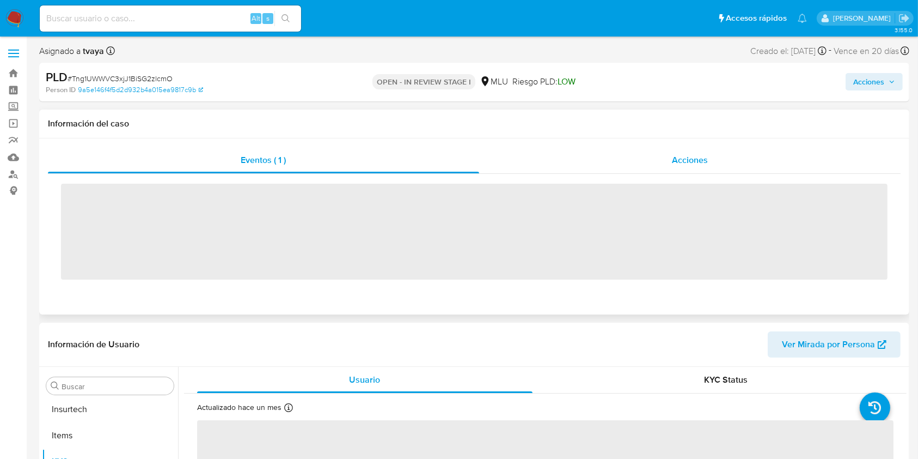
scroll to position [486, 0]
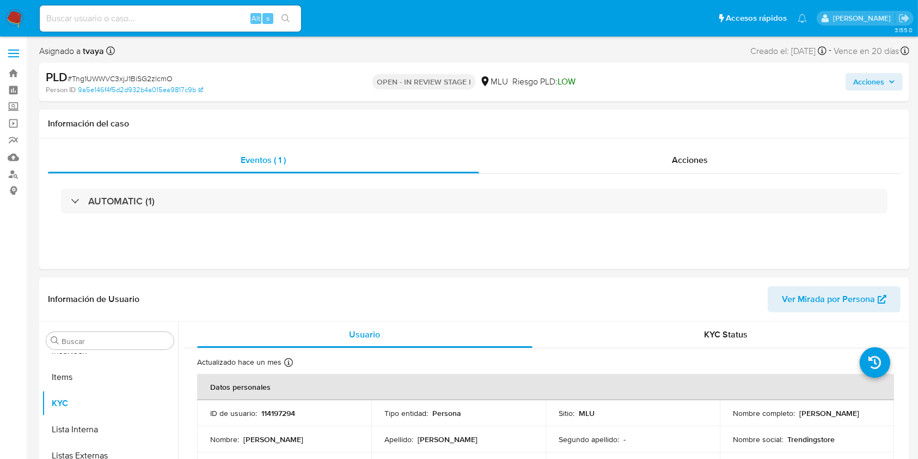
select select "10"
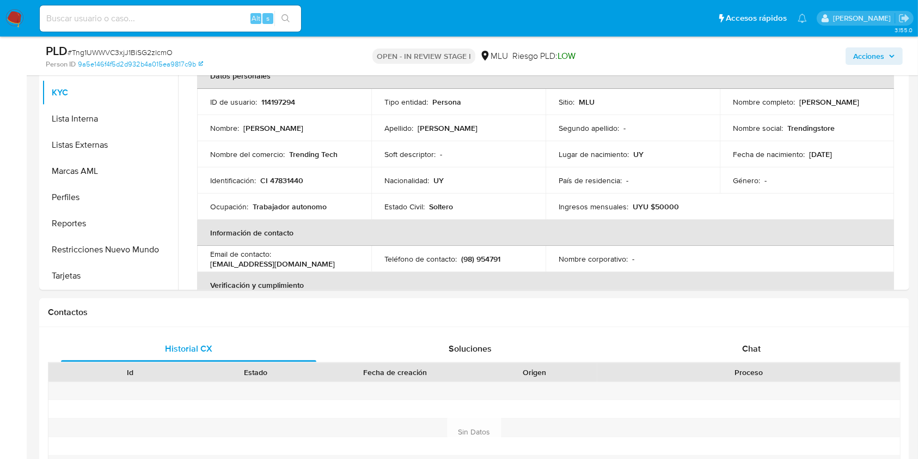
scroll to position [315, 0]
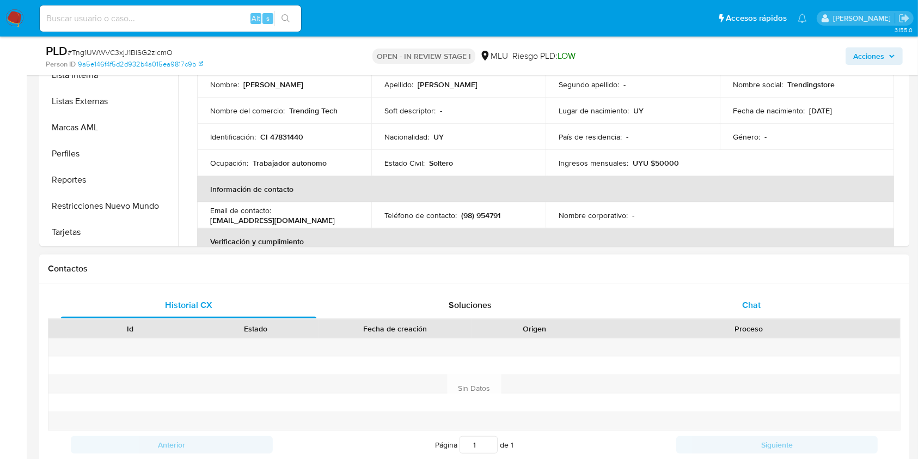
click at [759, 302] on span "Chat" at bounding box center [751, 304] width 19 height 13
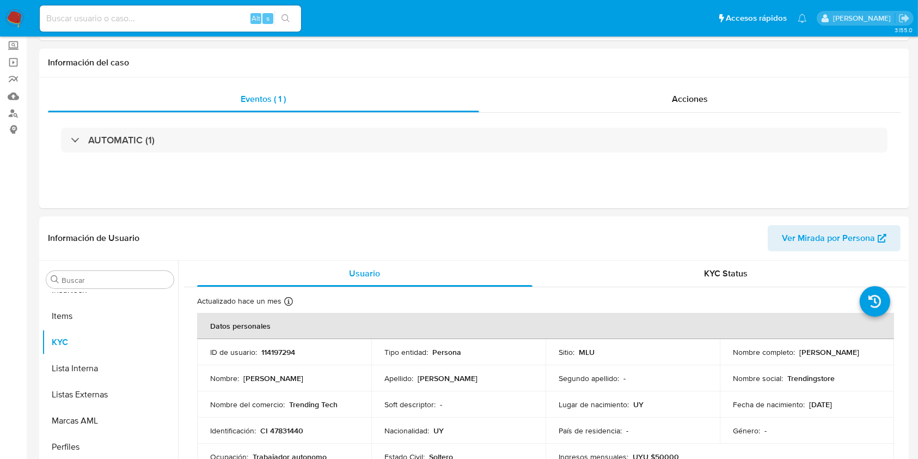
scroll to position [0, 0]
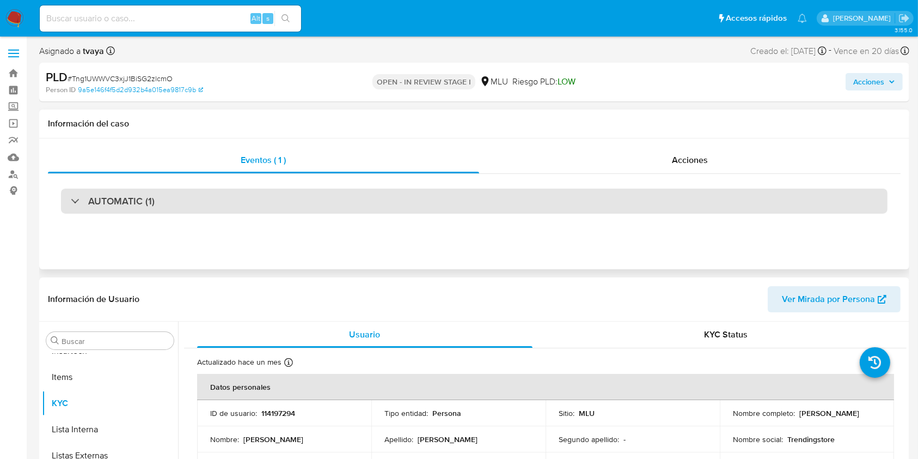
click at [594, 197] on div "AUTOMATIC (1)" at bounding box center [474, 200] width 827 height 25
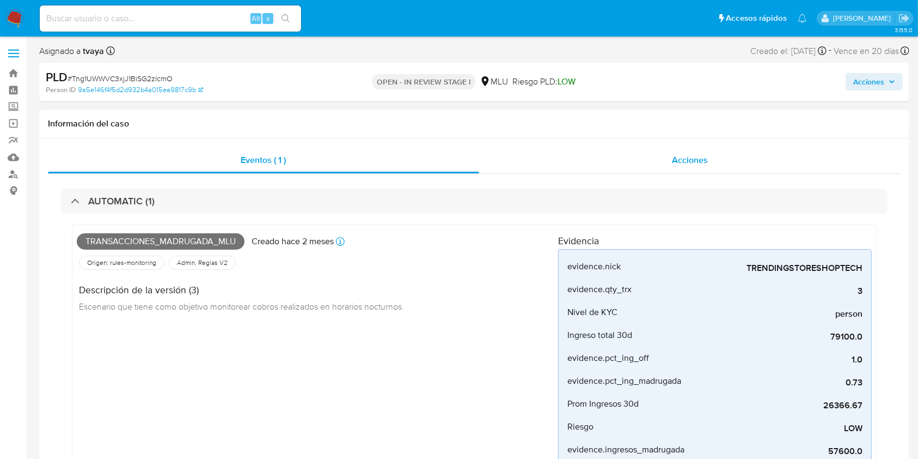
click at [616, 149] on div "Acciones" at bounding box center [690, 160] width 422 height 26
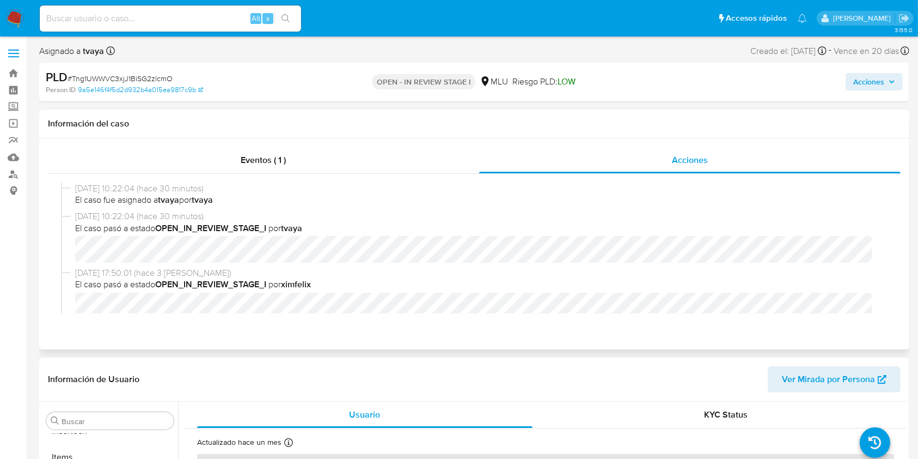
click at [840, 290] on div "[DATE] 17:50:01 (hace 3 [PERSON_NAME]) El caso pasó a estado OPEN_IN_REVIEW_STA…" at bounding box center [479, 293] width 808 height 52
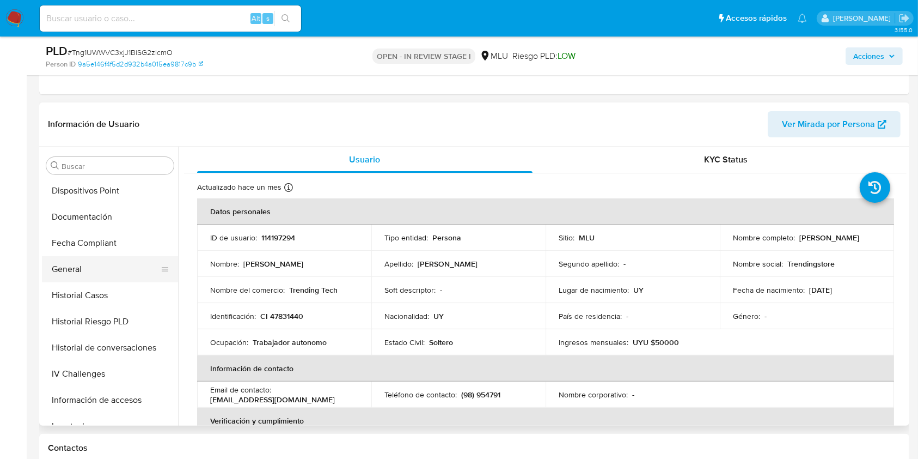
scroll to position [234, 0]
click at [94, 298] on button "Historial Casos" at bounding box center [105, 297] width 127 height 26
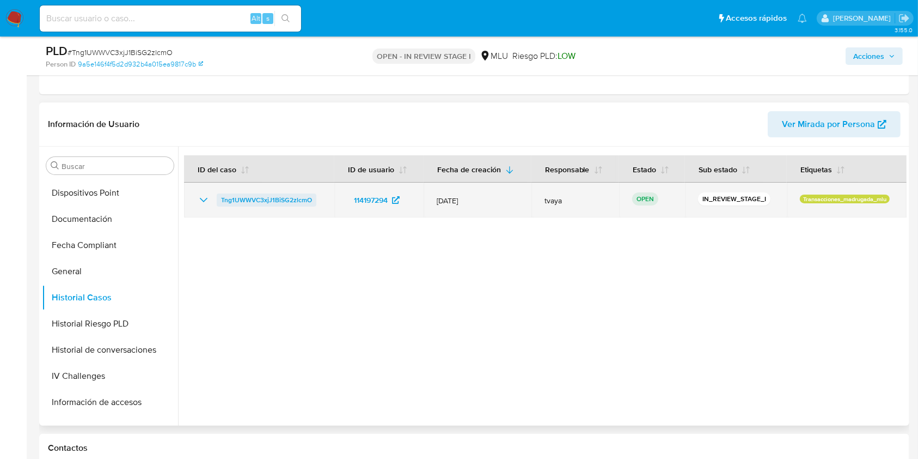
drag, startPoint x: 317, startPoint y: 196, endPoint x: 218, endPoint y: 197, distance: 99.1
click at [218, 197] on div "Tng1UWWVC3xjJ1BiSG2zlcmO" at bounding box center [259, 199] width 124 height 13
click at [324, 203] on td "Tng1UWWVC3xjJ1BiSG2zlcmO" at bounding box center [259, 199] width 150 height 35
drag, startPoint x: 321, startPoint y: 202, endPoint x: 219, endPoint y: 201, distance: 102.4
click at [219, 201] on td "Tng1UWWVC3xjJ1BiSG2zlcmO" at bounding box center [259, 199] width 150 height 35
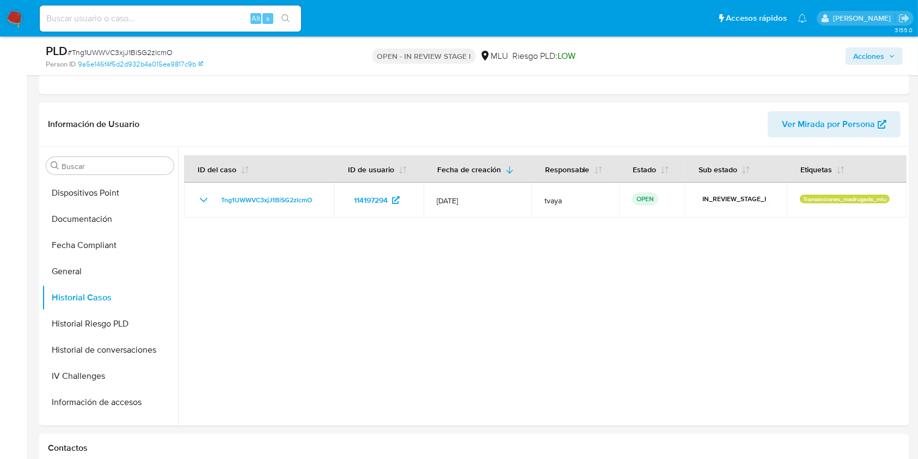
click at [13, 20] on img at bounding box center [14, 18] width 19 height 19
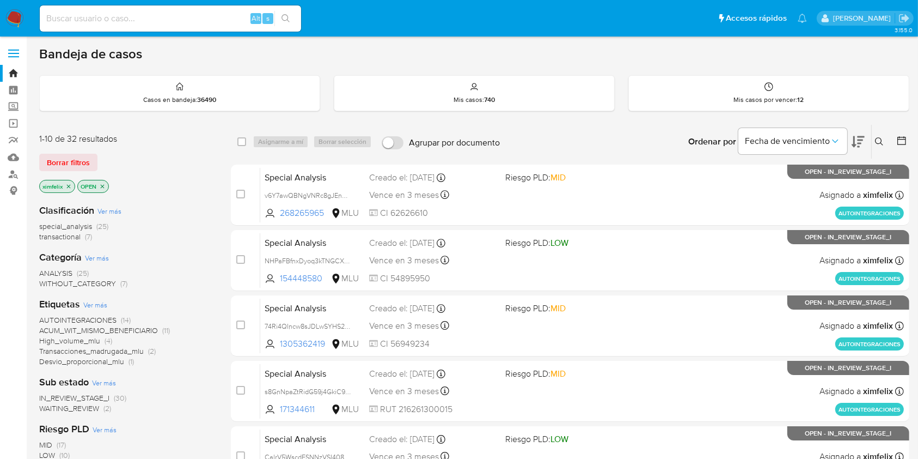
click at [66, 183] on icon "close-filter" at bounding box center [68, 186] width 7 height 7
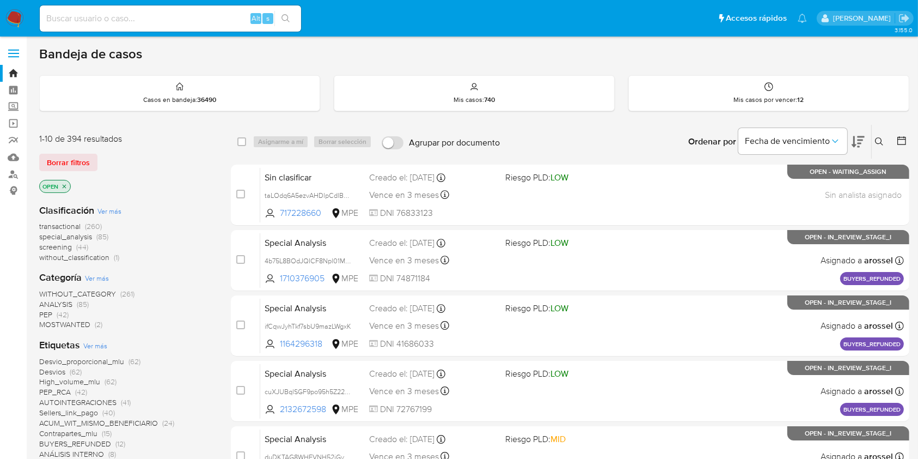
click at [882, 139] on icon at bounding box center [879, 141] width 9 height 9
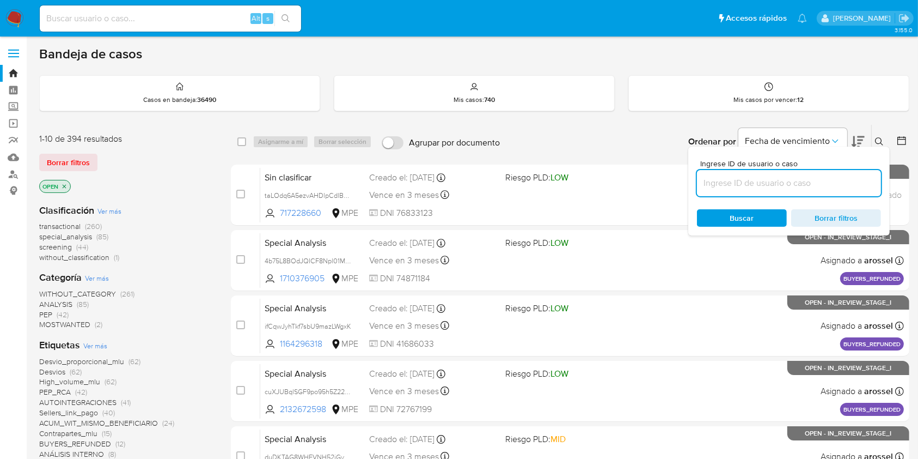
click at [777, 185] on input at bounding box center [789, 183] width 184 height 14
type input "Tng1UWWVC3xjJ1BiSG2zlcmO"
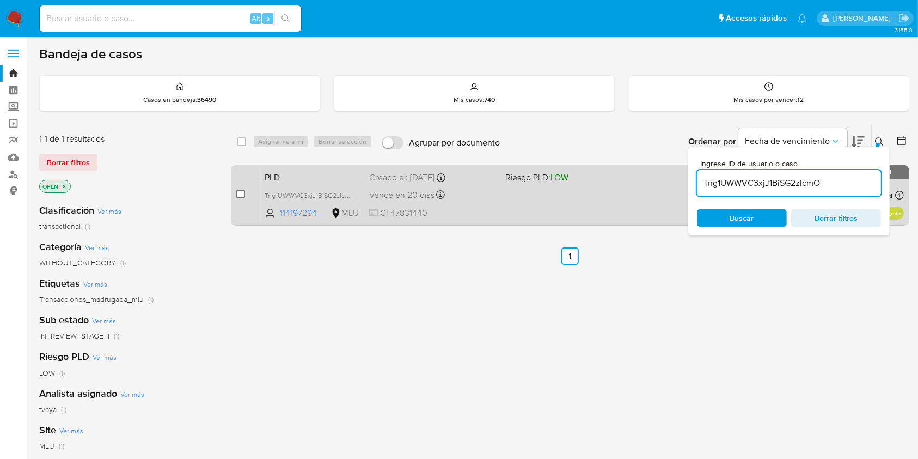
click at [239, 190] on input "checkbox" at bounding box center [240, 194] width 9 height 9
checkbox input "true"
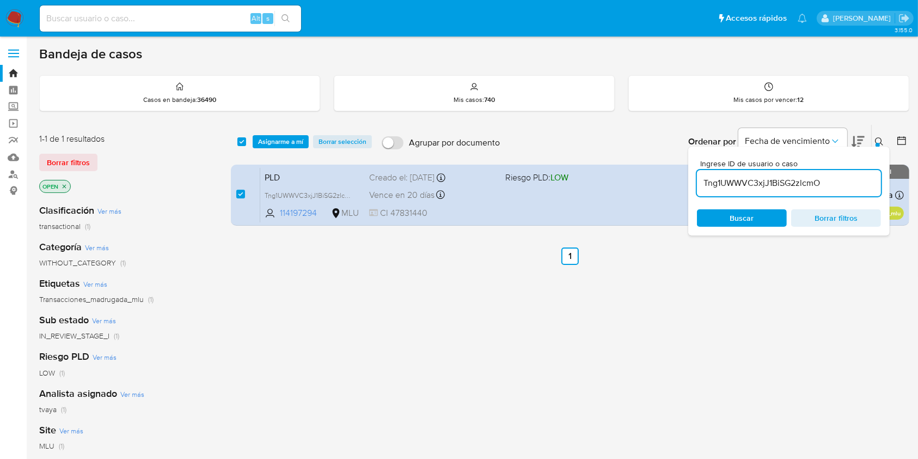
click at [278, 132] on div "select-all-cases-checkbox Asignarme a mí Borrar selección Agrupar por documento…" at bounding box center [570, 142] width 679 height 34
click at [278, 142] on span "Asignarme a mí" at bounding box center [280, 141] width 45 height 11
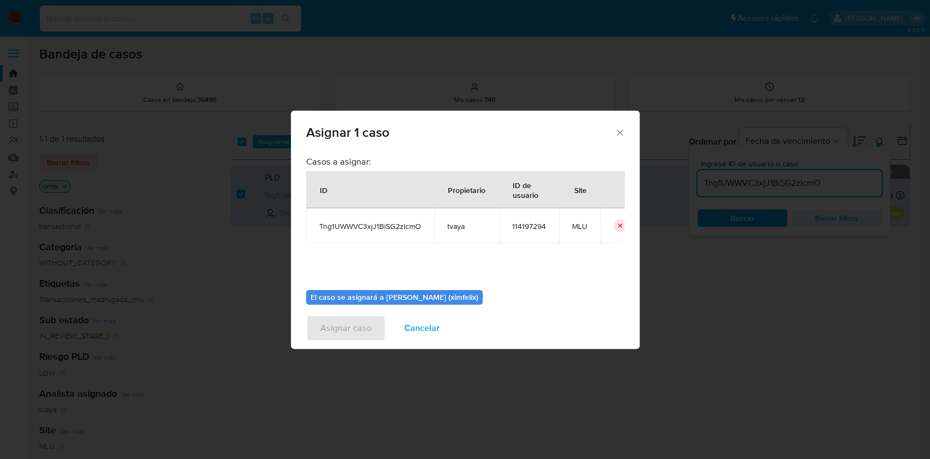
click at [627, 205] on div "Casos a asignar: ID Propietario ID de usuario Site Tng1UWWVC3xjJ1BiSG2zlcmO tva…" at bounding box center [465, 228] width 349 height 157
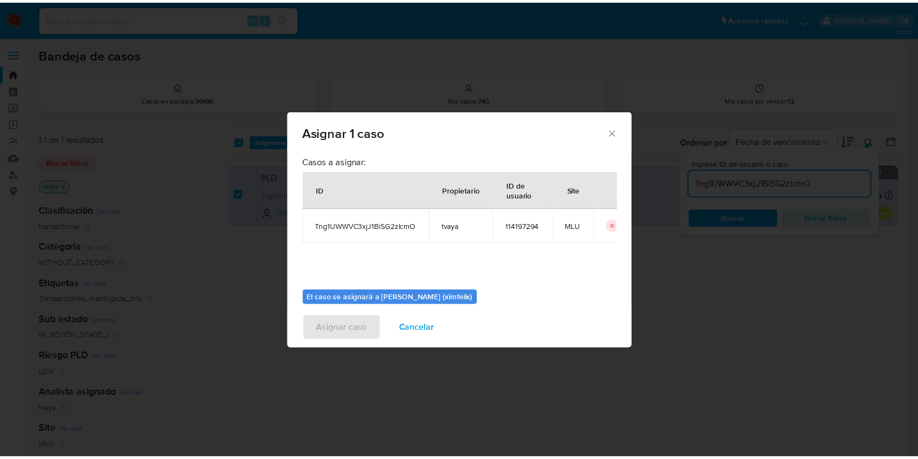
scroll to position [56, 0]
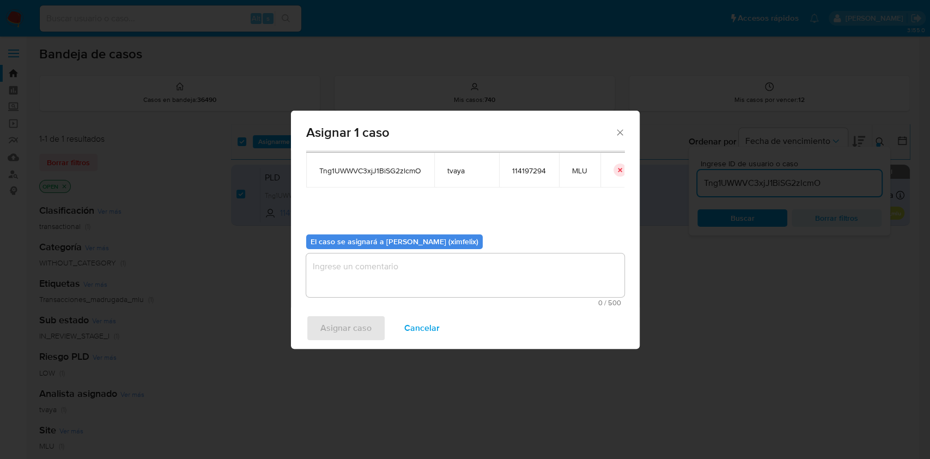
click at [449, 264] on textarea "assign-modal" at bounding box center [465, 275] width 318 height 44
click at [358, 329] on span "Asignar caso" at bounding box center [345, 328] width 51 height 24
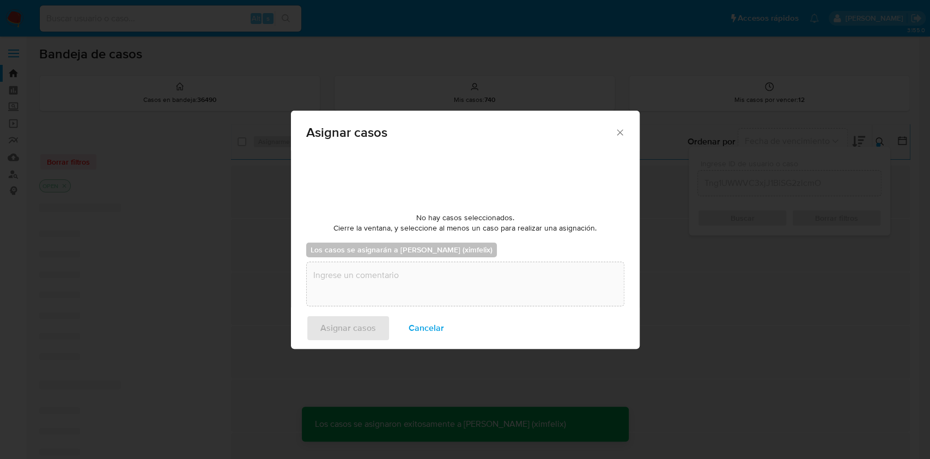
checkbox input "false"
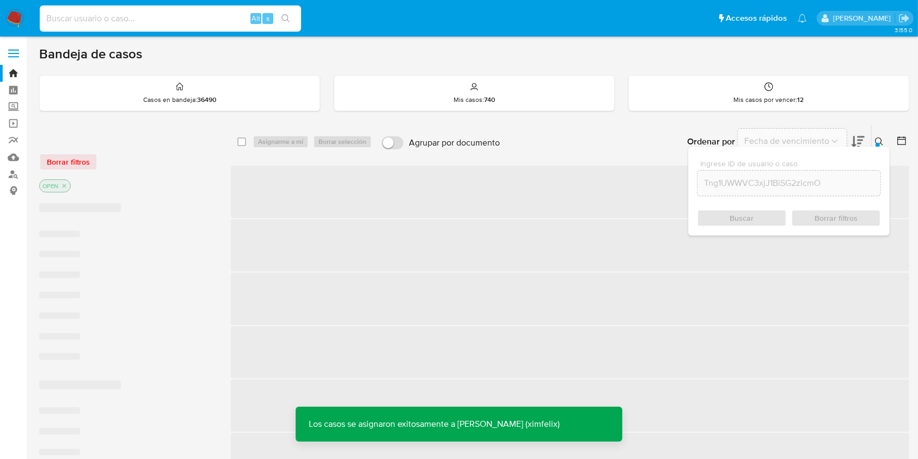
click at [190, 13] on input at bounding box center [170, 18] width 261 height 14
paste input "Tng1UWWVC3xjJ1BiSG2zlcmO"
type input "Tng1UWWVC3xjJ1BiSG2zlcmO"
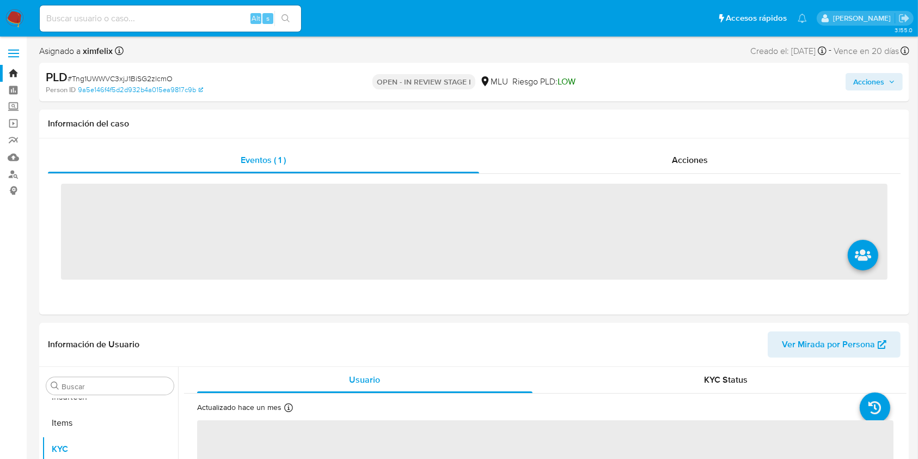
scroll to position [486, 0]
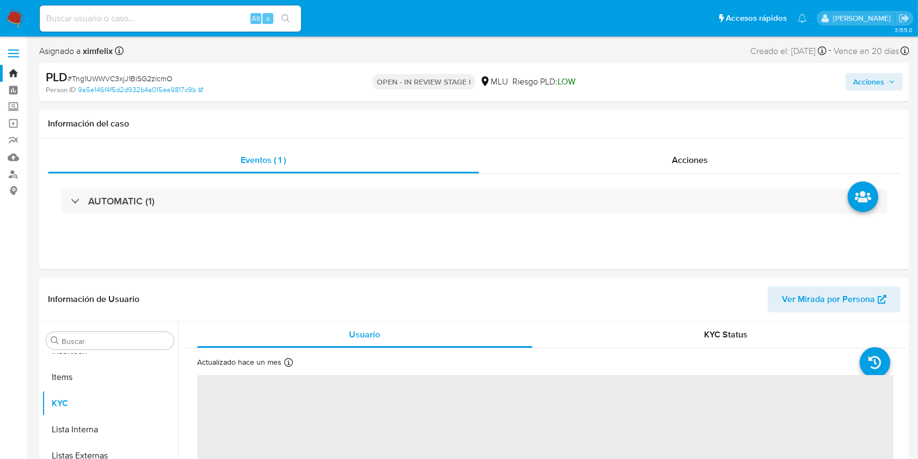
select select "10"
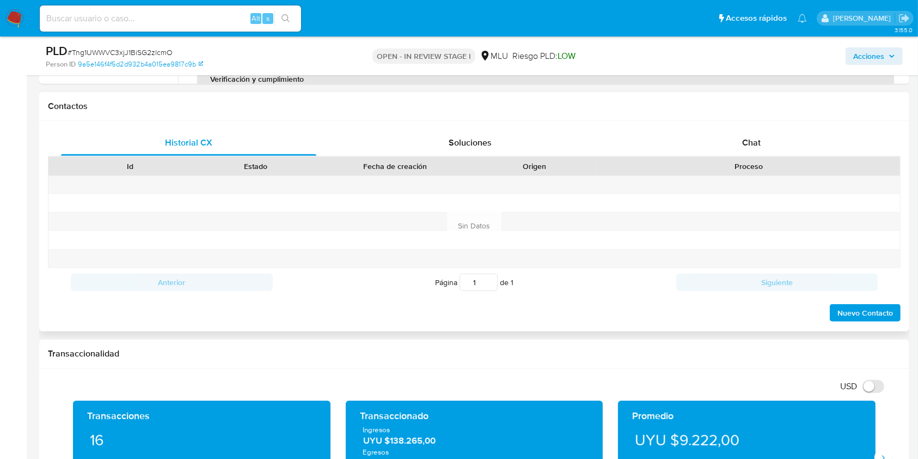
scroll to position [483, 0]
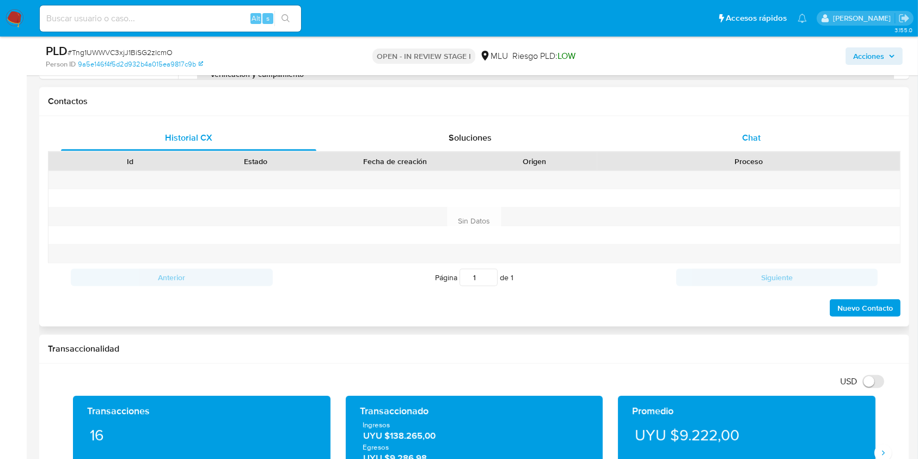
click at [765, 129] on div "Chat" at bounding box center [751, 138] width 255 height 26
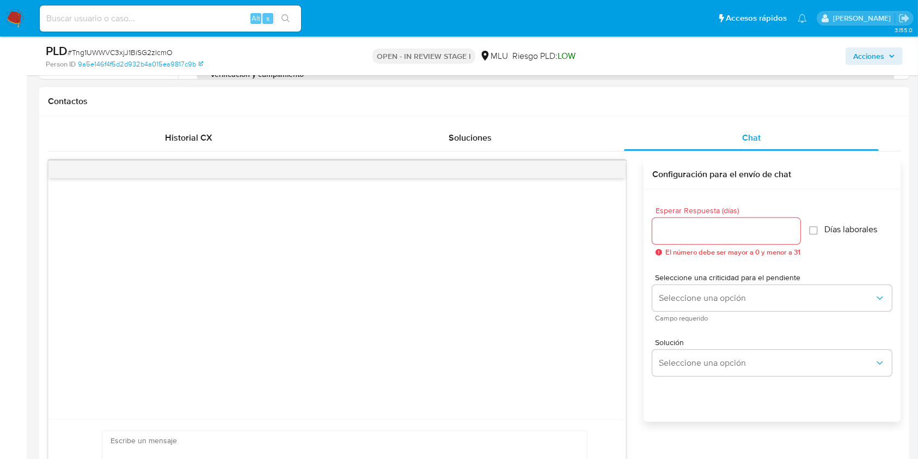
click at [692, 219] on div at bounding box center [726, 231] width 148 height 26
click at [688, 228] on input "Esperar Respuesta (días)" at bounding box center [726, 231] width 148 height 14
type input "3"
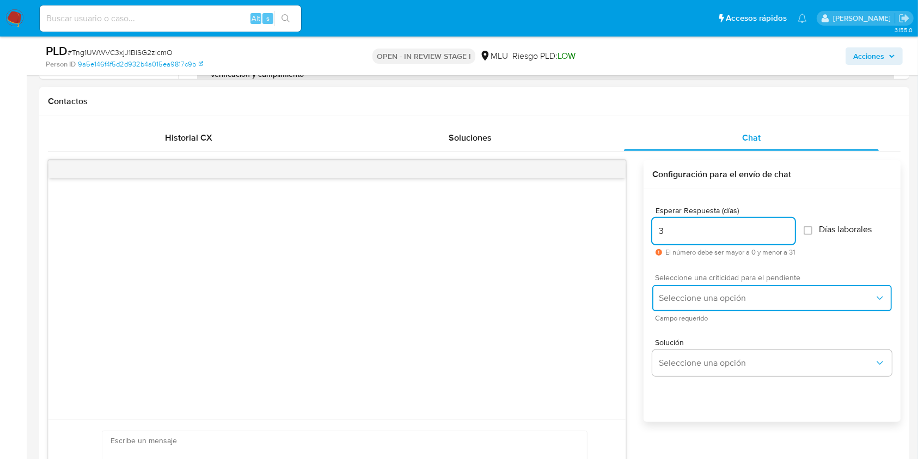
click at [684, 294] on span "Seleccione una opción" at bounding box center [767, 297] width 216 height 11
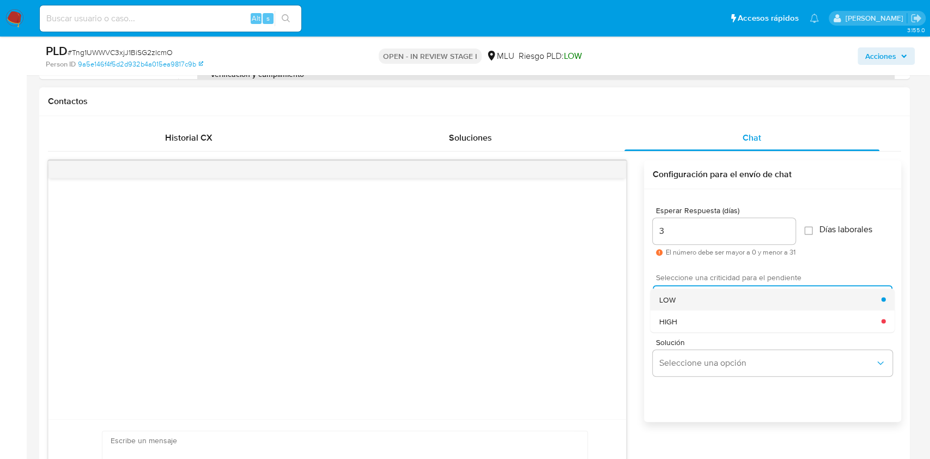
click at [680, 299] on div "LOW" at bounding box center [770, 299] width 222 height 22
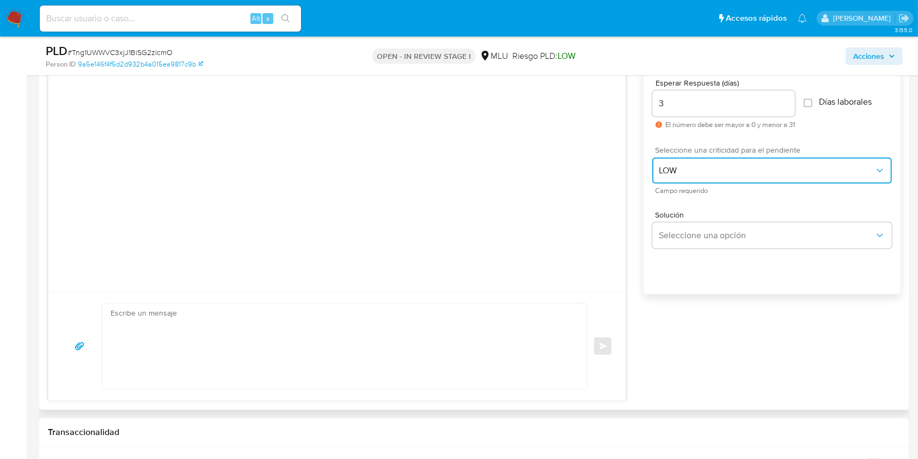
scroll to position [626, 0]
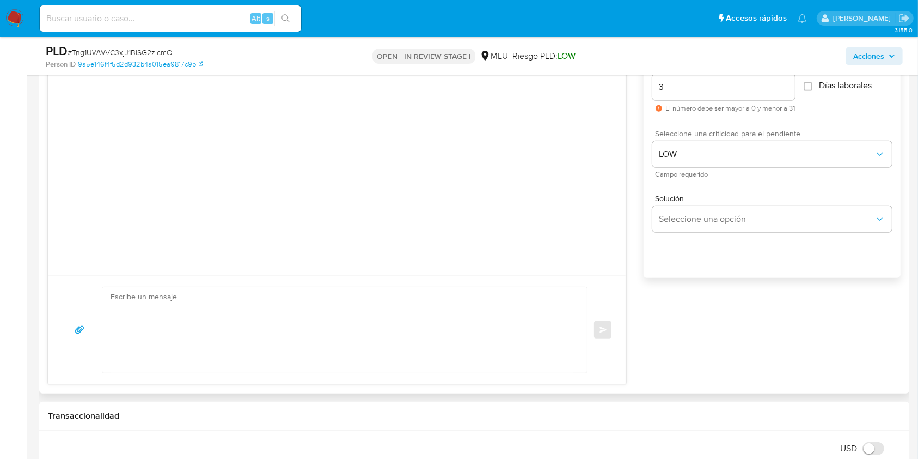
click at [367, 319] on textarea at bounding box center [342, 330] width 463 height 86
paste textarea "Buenos días Maximiliano, Te contactamos ya que necesitamos verificar algunos da…"
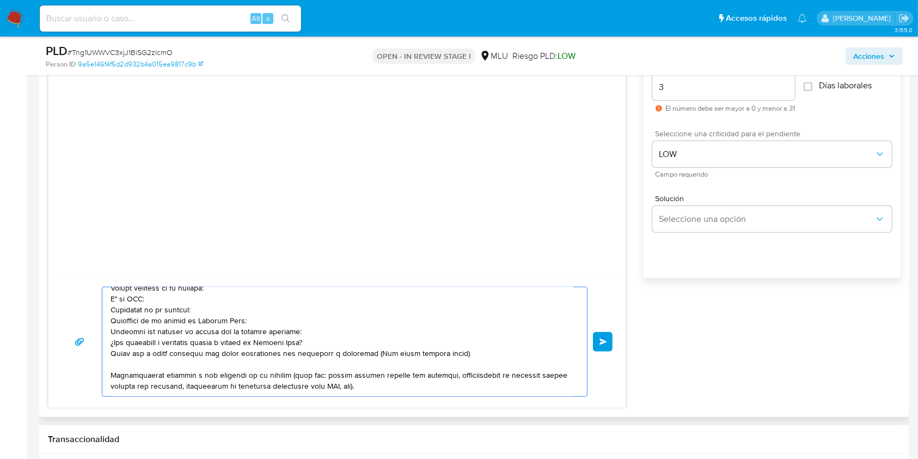
scroll to position [65, 0]
click at [217, 339] on textarea at bounding box center [342, 341] width 463 height 109
click at [222, 342] on textarea at bounding box center [342, 341] width 463 height 109
click at [318, 346] on textarea at bounding box center [342, 341] width 463 height 109
click at [388, 332] on textarea at bounding box center [342, 341] width 463 height 109
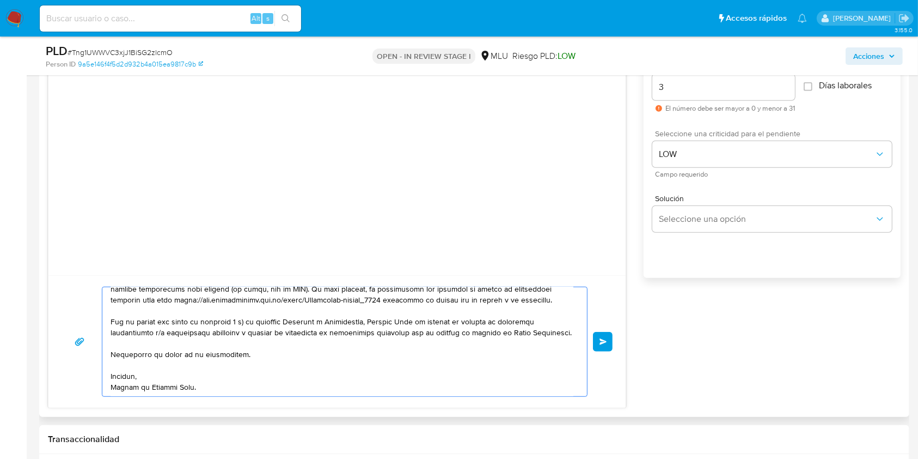
scroll to position [222, 0]
type textarea "Buenos días Maximiliano, Te contactamos ya que necesitamos verificar algunos da…"
click at [604, 345] on button "Enviar" at bounding box center [603, 342] width 20 height 20
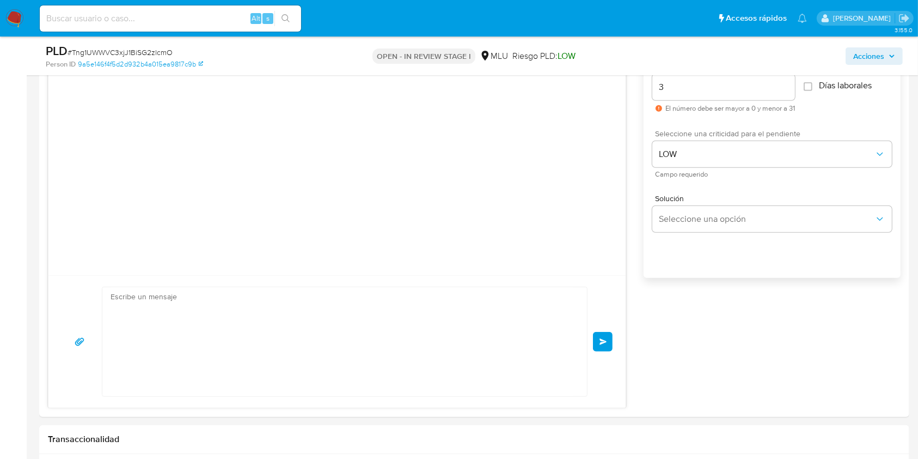
scroll to position [0, 0]
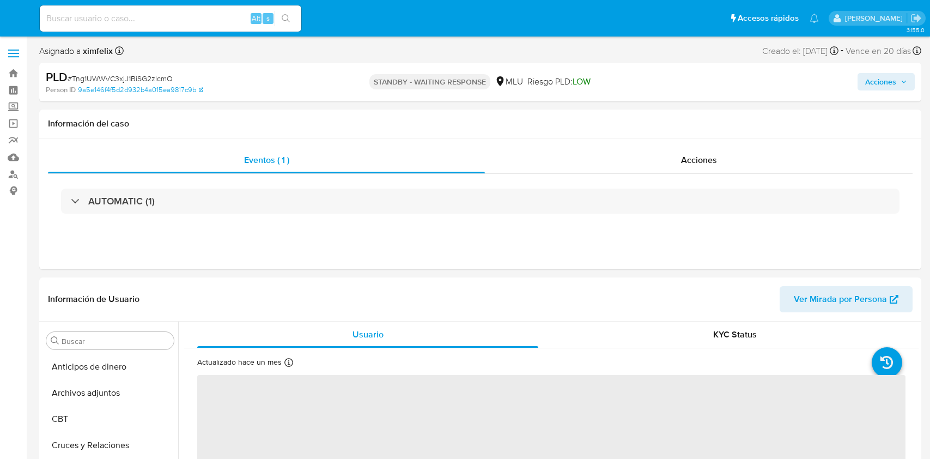
select select "10"
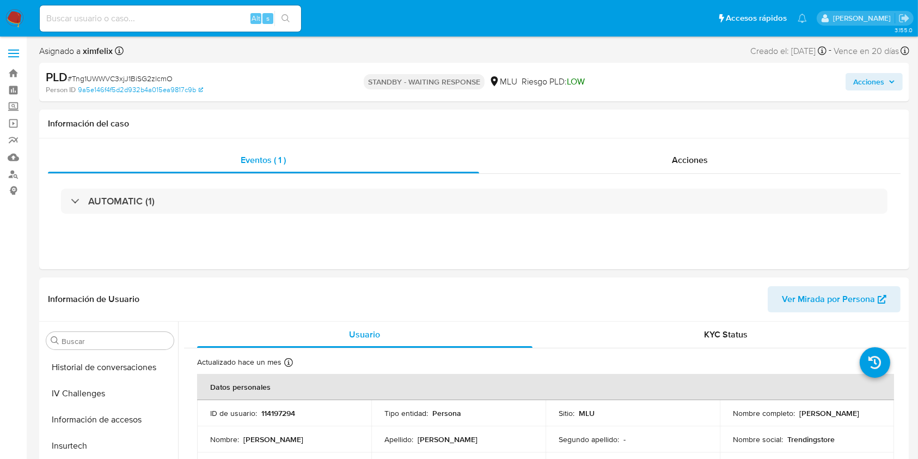
scroll to position [479, 0]
